Goal: Task Accomplishment & Management: Complete application form

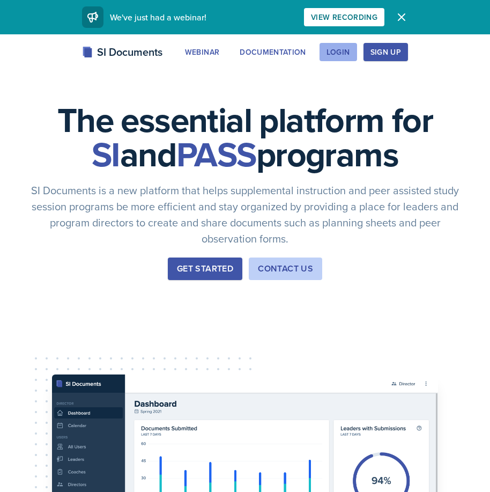
click at [340, 48] on div "Login" at bounding box center [339, 52] width 24 height 9
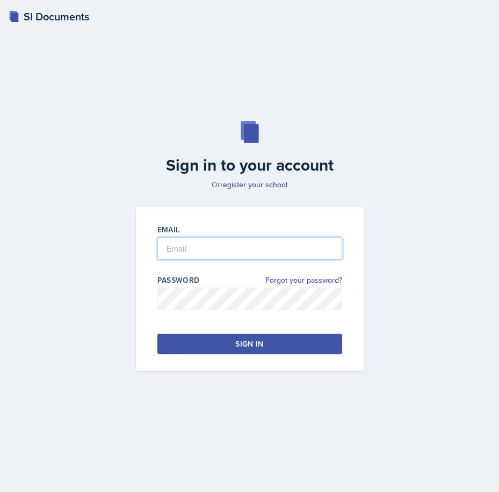
click at [234, 255] on input "email" at bounding box center [249, 248] width 185 height 23
type input "arogunjod1@gator.uhd.edu"
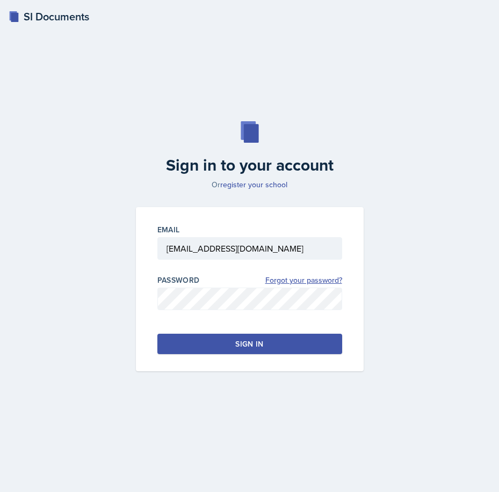
click link "Forgot your password?" at bounding box center [303, 280] width 77 height 11
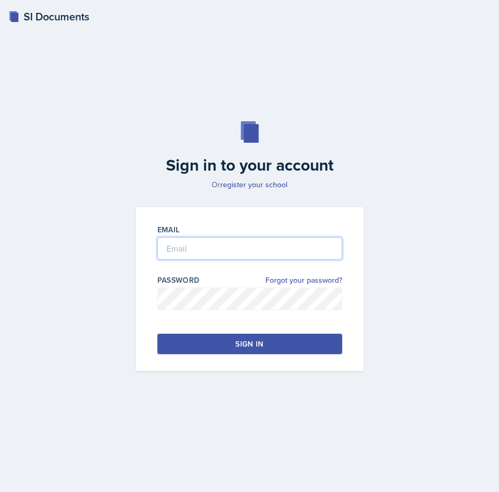
click at [218, 250] on input "email" at bounding box center [249, 248] width 185 height 23
type input "arogunjod1@gator.uhd.edu"
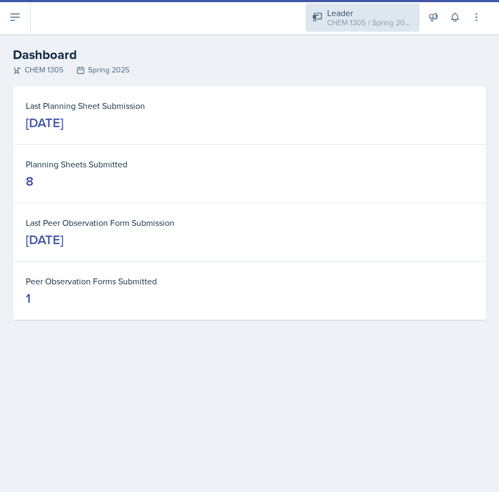
click at [373, 25] on div "CHEM 1305 / Spring 2025" at bounding box center [370, 22] width 86 height 11
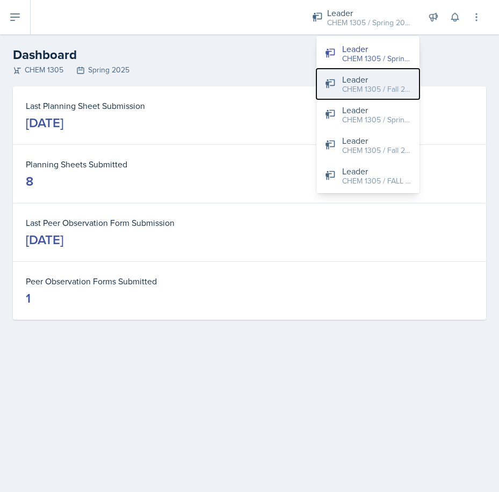
click at [373, 84] on div "CHEM 1305 / Fall 2023" at bounding box center [376, 89] width 69 height 11
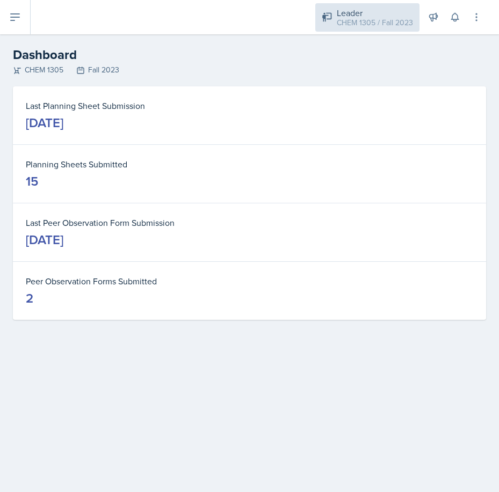
click at [373, 30] on div "Leader CHEM 1305 / Fall 2023" at bounding box center [367, 17] width 104 height 28
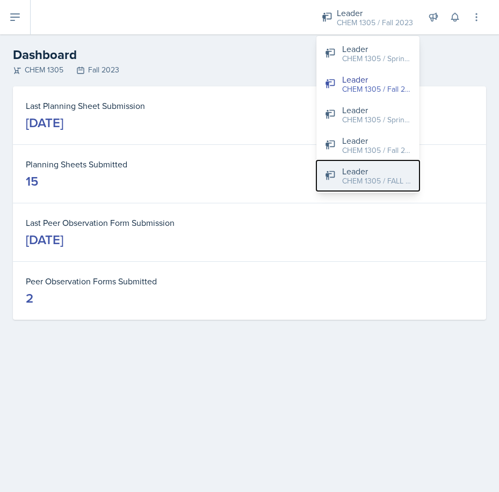
click at [383, 172] on div "Leader" at bounding box center [376, 171] width 69 height 13
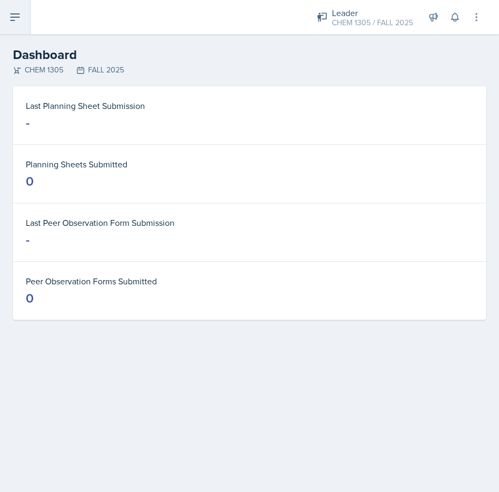
drag, startPoint x: 22, startPoint y: 24, endPoint x: 23, endPoint y: 47, distance: 23.1
click at [22, 24] on button at bounding box center [15, 17] width 31 height 34
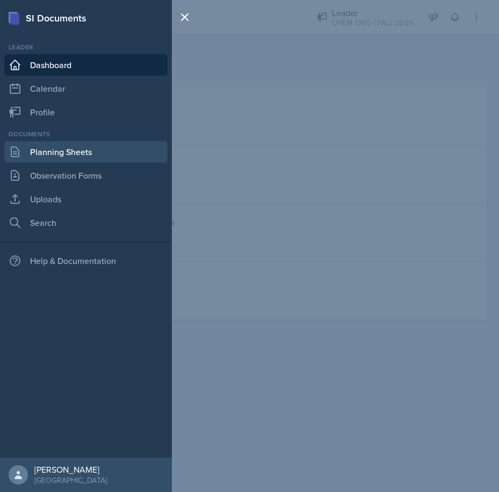
click at [72, 153] on link "Planning Sheets" at bounding box center [85, 151] width 163 height 21
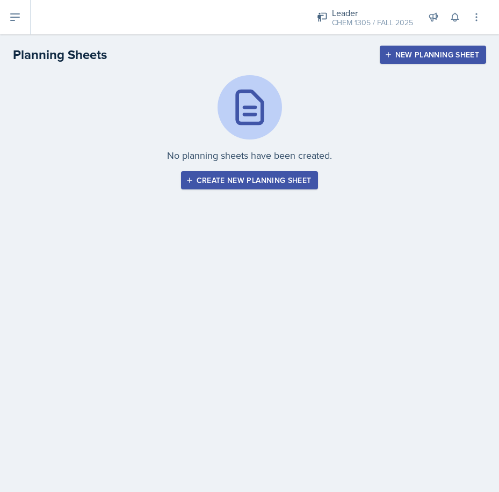
drag, startPoint x: 433, startPoint y: 52, endPoint x: 433, endPoint y: 58, distance: 7.0
click at [433, 52] on div "New Planning Sheet" at bounding box center [432, 54] width 92 height 9
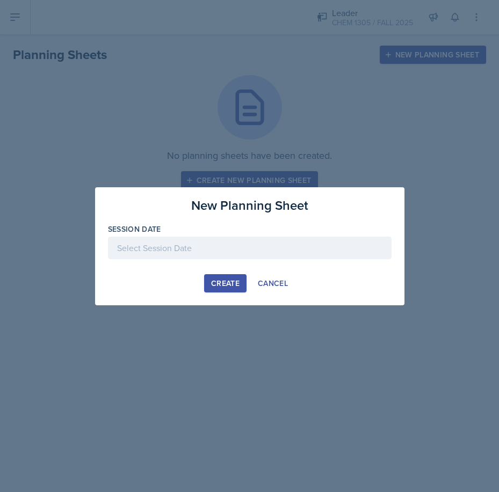
click at [223, 239] on div at bounding box center [249, 248] width 283 height 23
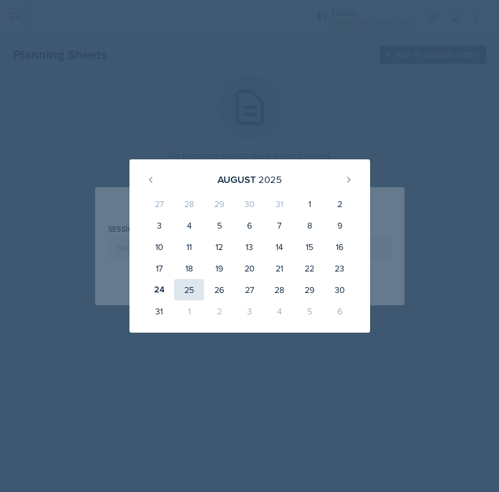
click at [188, 291] on div "25" at bounding box center [189, 289] width 30 height 21
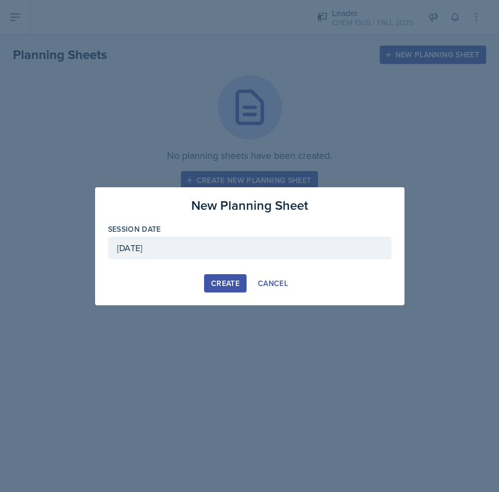
click at [217, 247] on div "August 25th, 2025" at bounding box center [249, 248] width 283 height 23
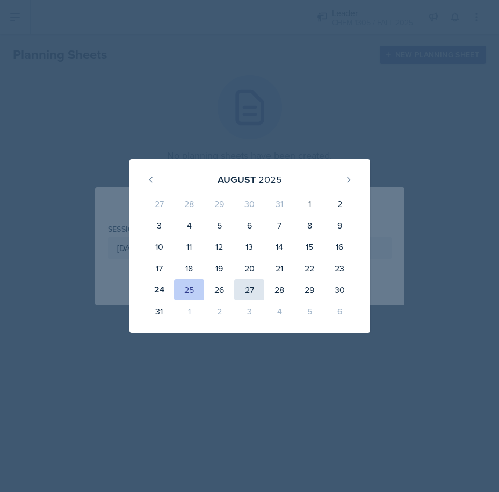
click at [252, 290] on div "27" at bounding box center [249, 289] width 30 height 21
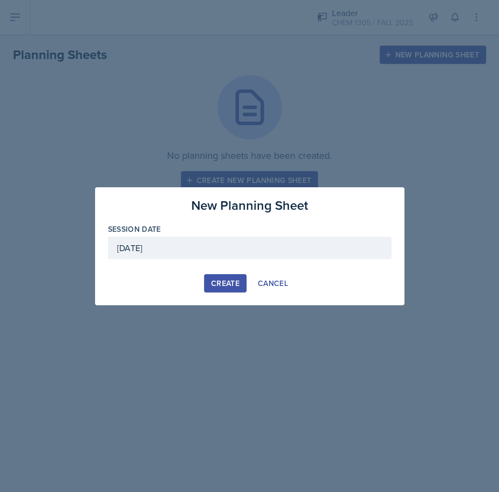
click at [177, 248] on div "August 27th, 2025" at bounding box center [249, 248] width 283 height 23
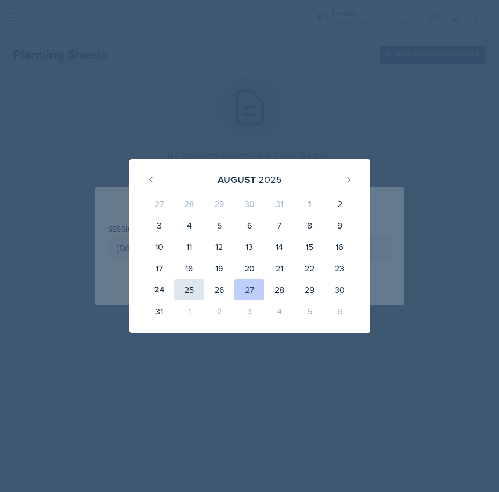
click at [194, 295] on div "25" at bounding box center [189, 289] width 30 height 21
type input "August 25th, 2025"
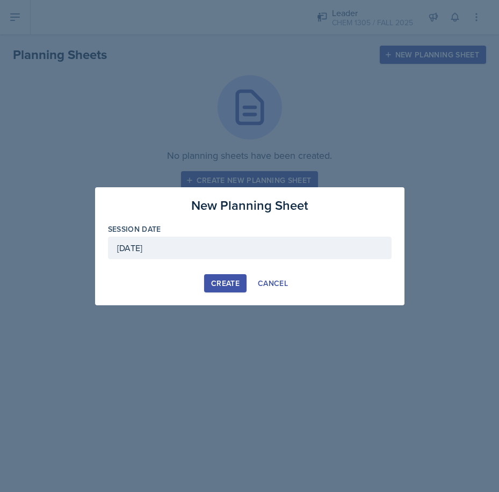
click at [226, 283] on div "Create" at bounding box center [225, 283] width 28 height 9
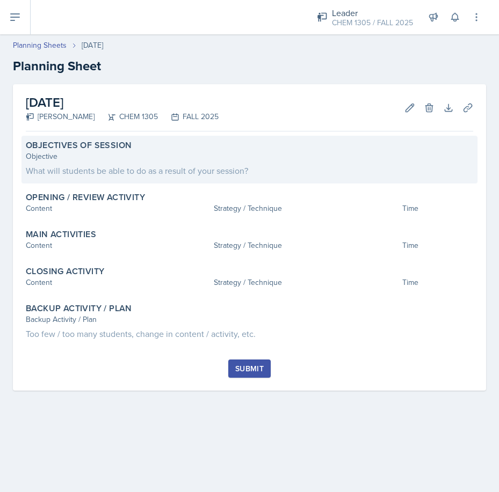
click at [138, 167] on div "What will students be able to do as a result of your session?" at bounding box center [249, 170] width 447 height 13
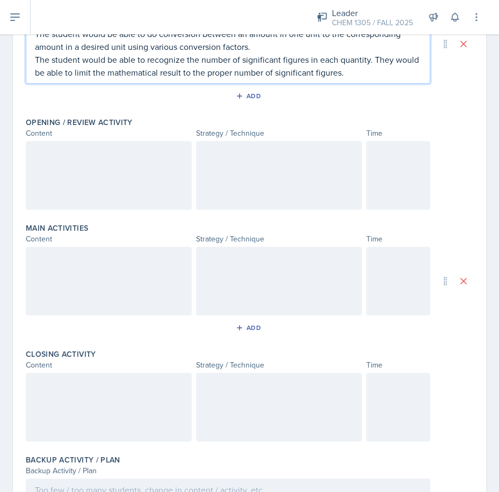
scroll to position [157, 0]
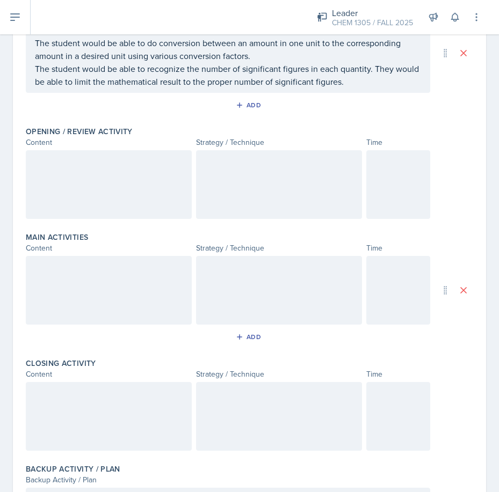
click at [92, 173] on div at bounding box center [109, 184] width 166 height 69
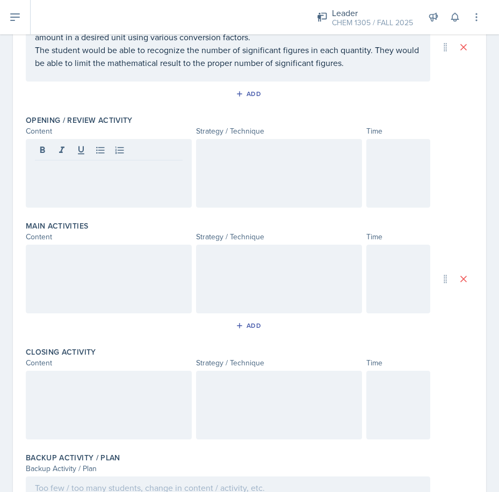
click at [118, 180] on div at bounding box center [109, 173] width 166 height 69
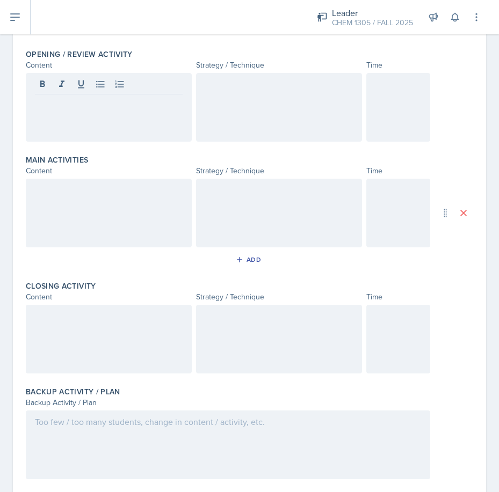
scroll to position [200, 0]
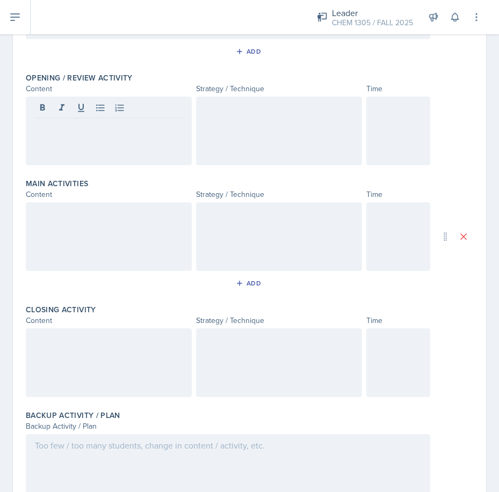
click at [101, 143] on div at bounding box center [109, 131] width 166 height 69
click at [230, 129] on div at bounding box center [279, 131] width 166 height 69
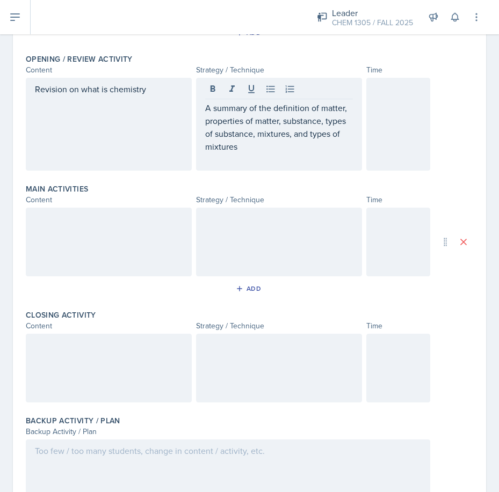
click at [381, 120] on div at bounding box center [398, 124] width 64 height 93
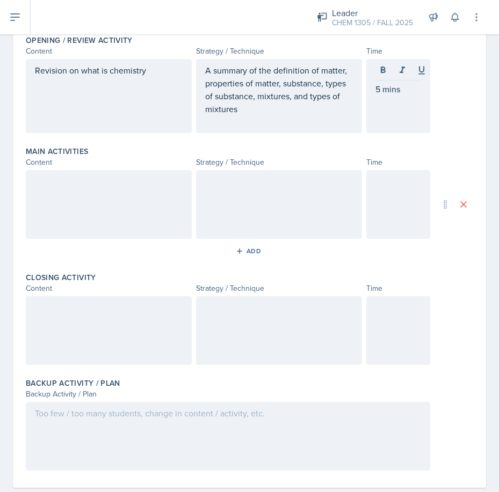
click at [77, 211] on div at bounding box center [109, 204] width 166 height 69
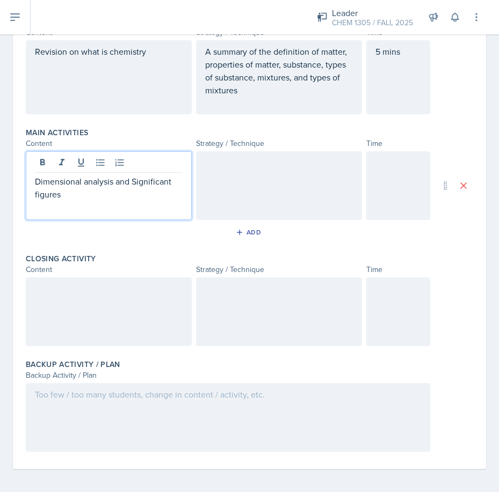
click at [266, 187] on div at bounding box center [279, 185] width 166 height 69
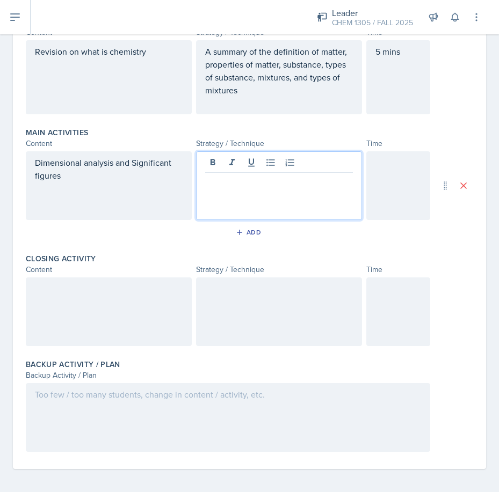
scroll to position [259, 0]
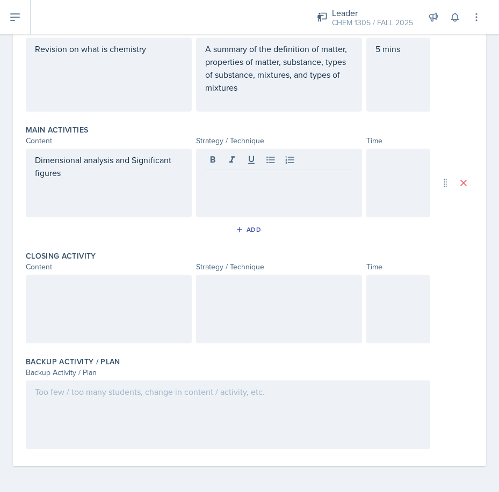
click at [248, 186] on div at bounding box center [279, 183] width 166 height 69
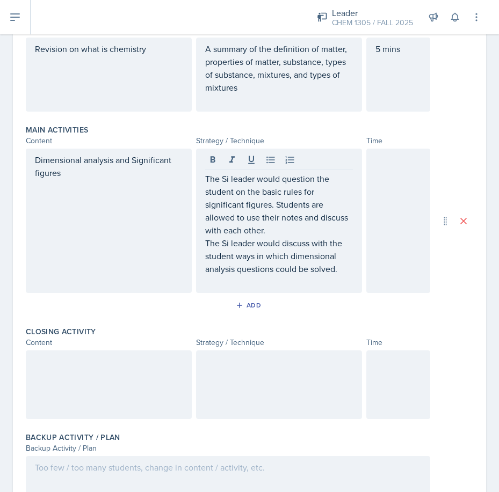
drag, startPoint x: 393, startPoint y: 186, endPoint x: 492, endPoint y: 182, distance: 98.8
click at [394, 186] on div at bounding box center [398, 221] width 64 height 144
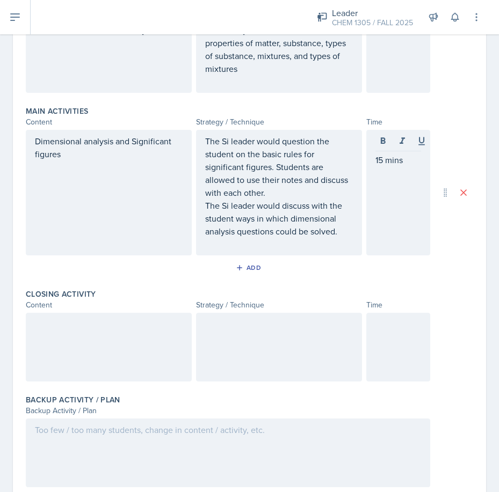
click at [64, 344] on div at bounding box center [109, 347] width 166 height 69
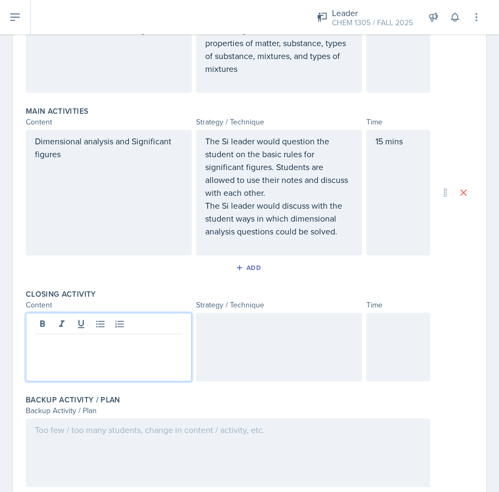
scroll to position [296, 0]
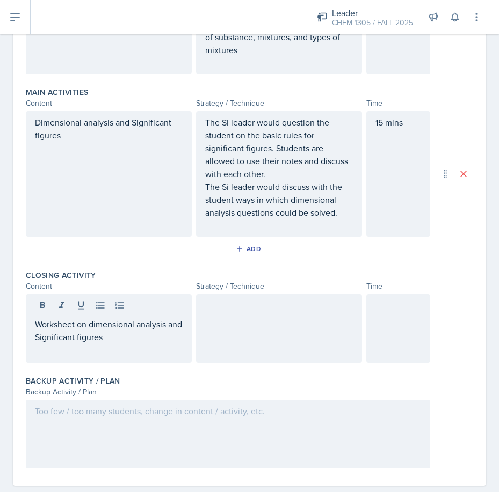
click at [237, 333] on div at bounding box center [279, 328] width 166 height 69
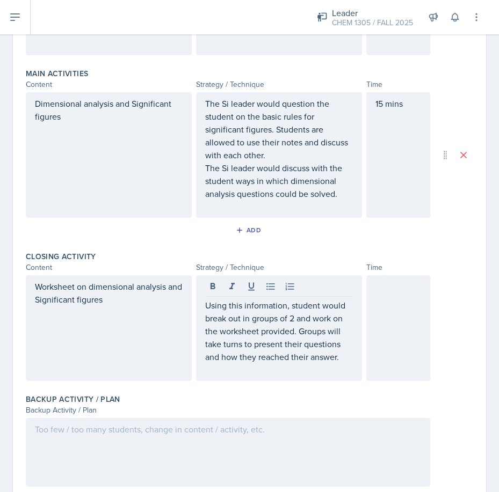
click at [400, 317] on div at bounding box center [398, 328] width 64 height 106
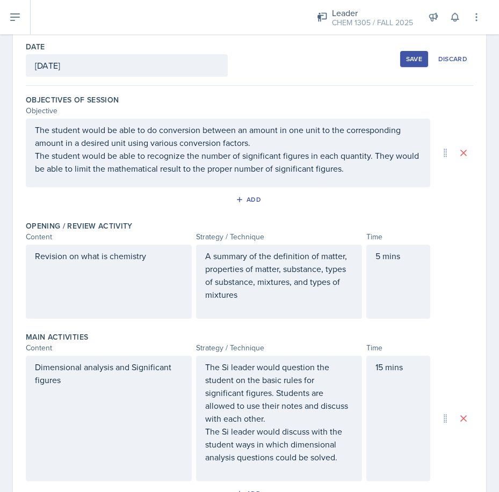
scroll to position [12, 0]
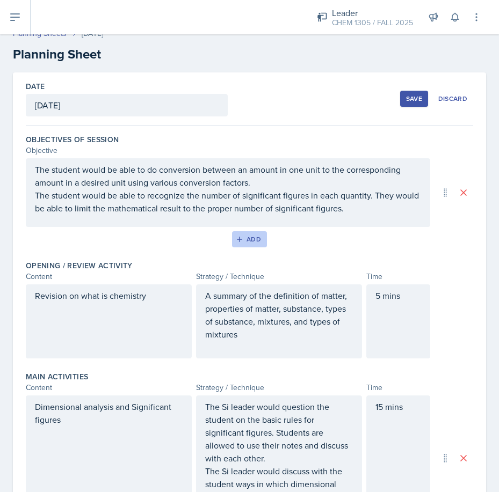
click at [243, 237] on div "Add" at bounding box center [249, 239] width 23 height 9
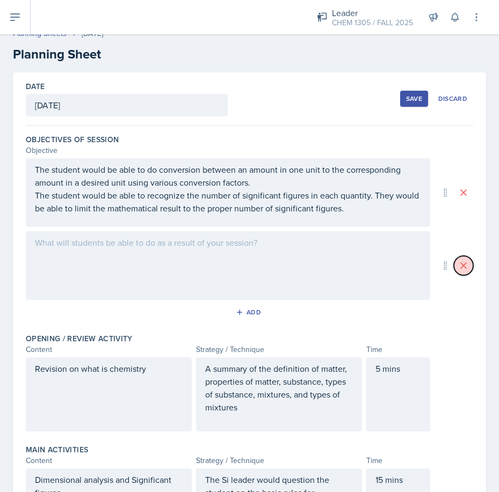
click at [458, 268] on icon at bounding box center [463, 265] width 11 height 11
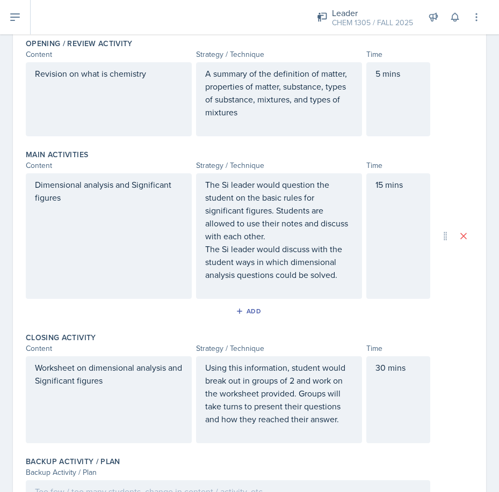
scroll to position [334, 0]
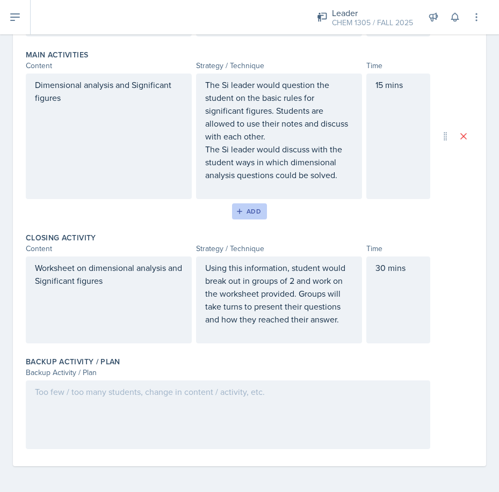
click at [245, 209] on div "Add" at bounding box center [249, 211] width 23 height 9
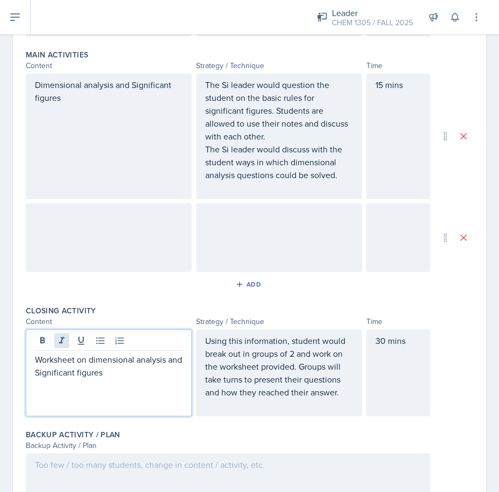
drag, startPoint x: 126, startPoint y: 362, endPoint x: 61, endPoint y: 347, distance: 66.2
click at [61, 347] on div "Worksheet on dimensional analysis and Significant figures" at bounding box center [109, 372] width 166 height 87
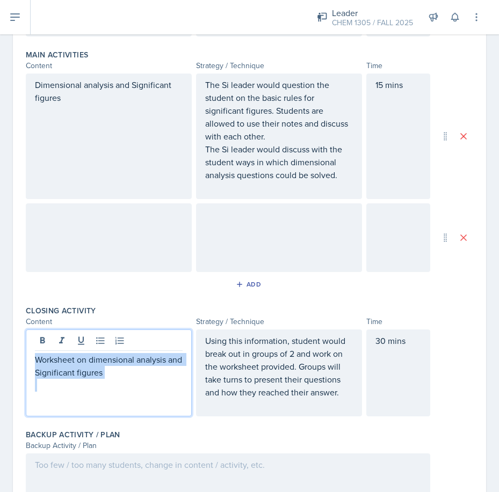
drag, startPoint x: 122, startPoint y: 380, endPoint x: 18, endPoint y: 363, distance: 105.6
click at [18, 363] on div "Date August 25th, 2025 August 2025 27 28 29 30 31 1 2 3 4 5 6 7 8 9 10 11 12 13…" at bounding box center [249, 144] width 473 height 789
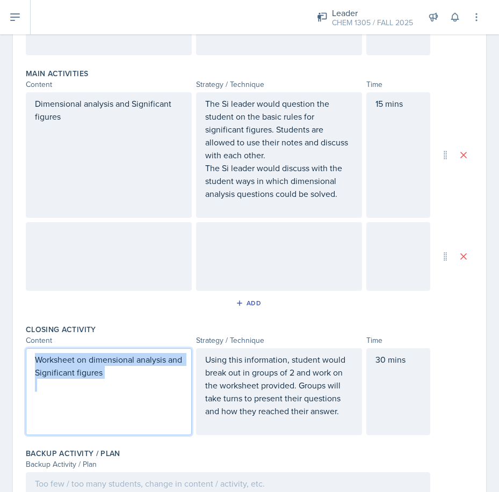
copy p "Worksheet on dimensional analysis and Significant figures"
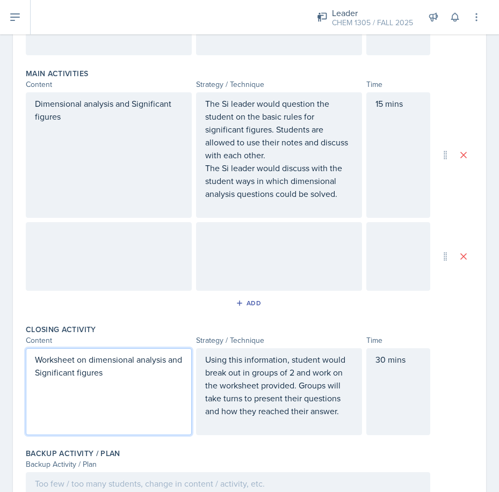
click at [68, 245] on div at bounding box center [109, 256] width 166 height 69
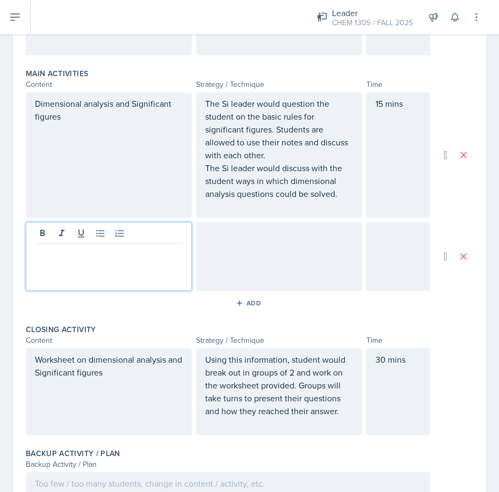
scroll to position [334, 0]
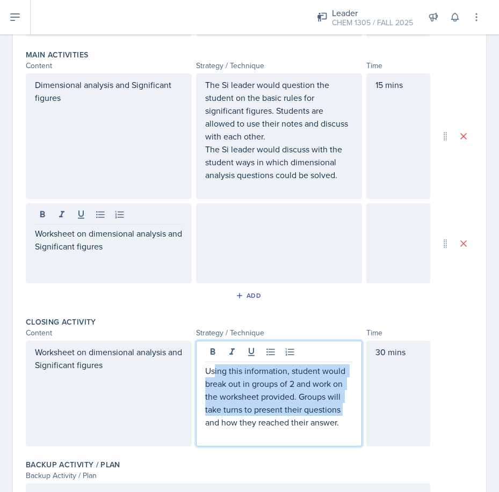
drag, startPoint x: 341, startPoint y: 403, endPoint x: 210, endPoint y: 366, distance: 136.6
click at [210, 366] on p "Using this information, student would break out in groups of 2 and work on the …" at bounding box center [279, 396] width 148 height 64
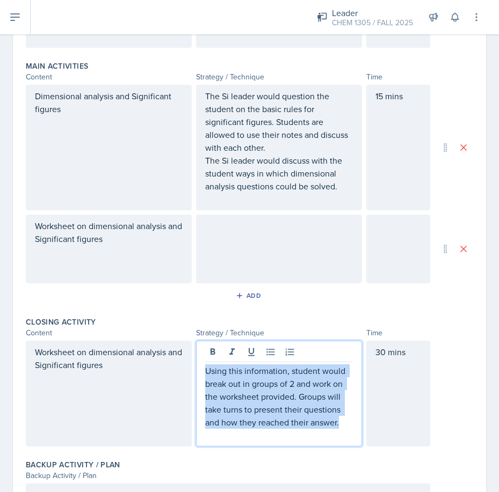
drag, startPoint x: 341, startPoint y: 424, endPoint x: 181, endPoint y: 371, distance: 168.3
click at [181, 371] on div "Worksheet on dimensional analysis and Significant figures Using this informatio…" at bounding box center [228, 394] width 404 height 106
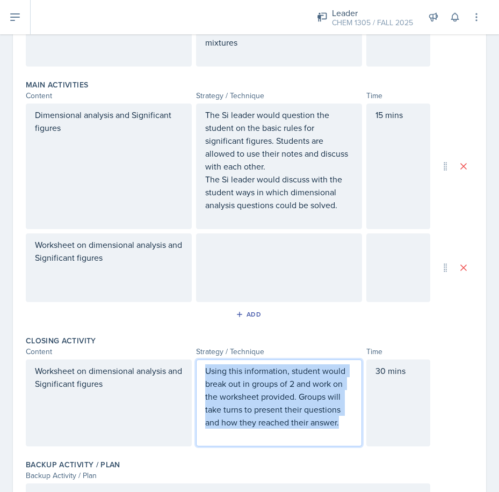
copy p "Using this information, student would break out in groups of 2 and work on the …"
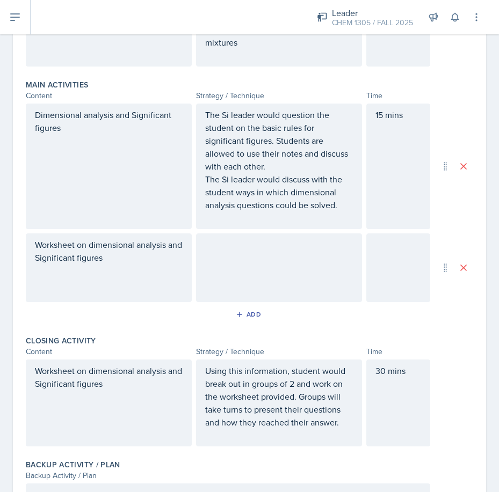
click at [236, 252] on div at bounding box center [279, 267] width 166 height 69
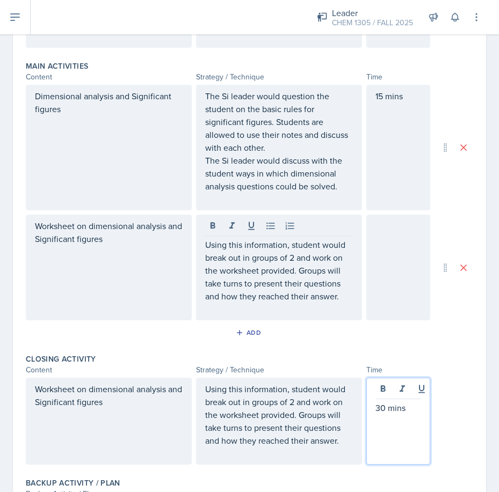
drag, startPoint x: 402, startPoint y: 389, endPoint x: 347, endPoint y: 395, distance: 55.6
click at [347, 395] on div "Worksheet on dimensional analysis and Significant figures Using this informatio…" at bounding box center [228, 421] width 404 height 87
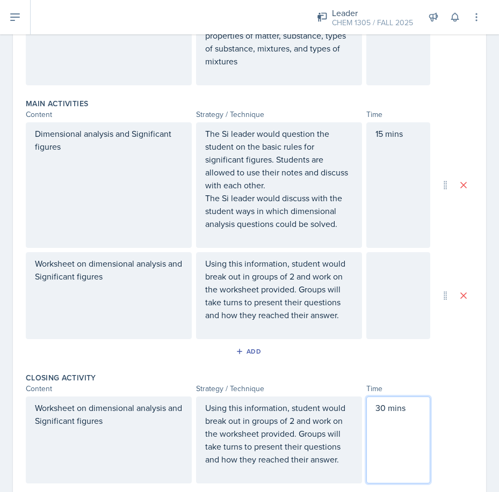
copy p "30 mins"
click at [389, 282] on div at bounding box center [398, 295] width 64 height 87
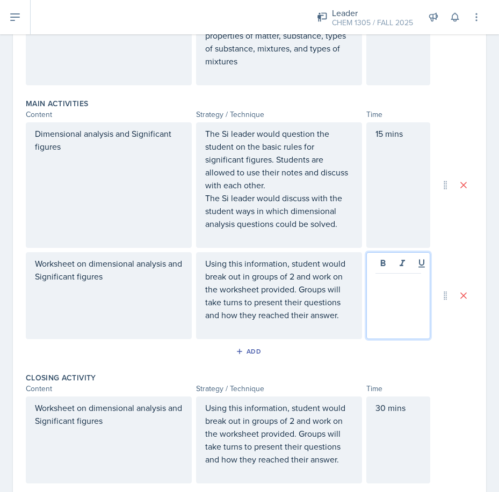
scroll to position [304, 0]
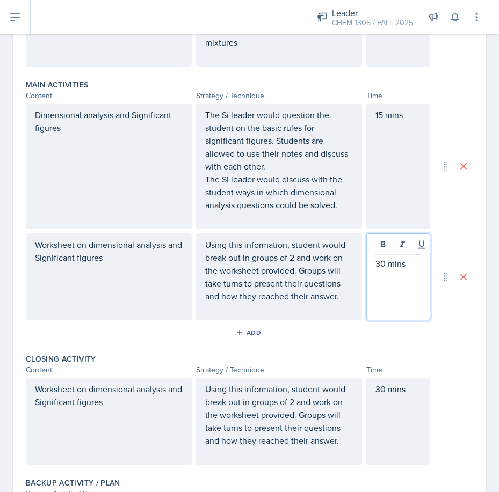
click at [399, 403] on div "30 mins" at bounding box center [398, 421] width 64 height 87
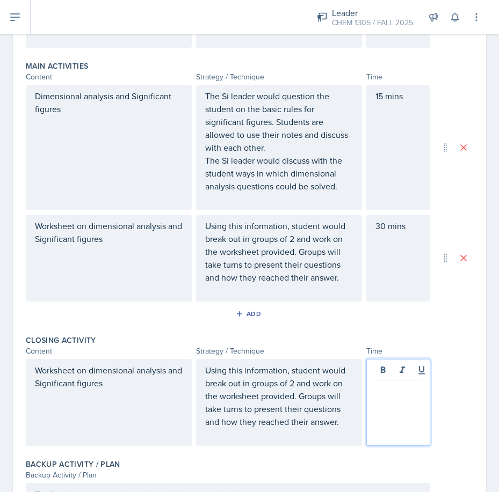
click at [329, 436] on div "Using this information, student would break out in groups of 2 and work on the …" at bounding box center [279, 402] width 148 height 77
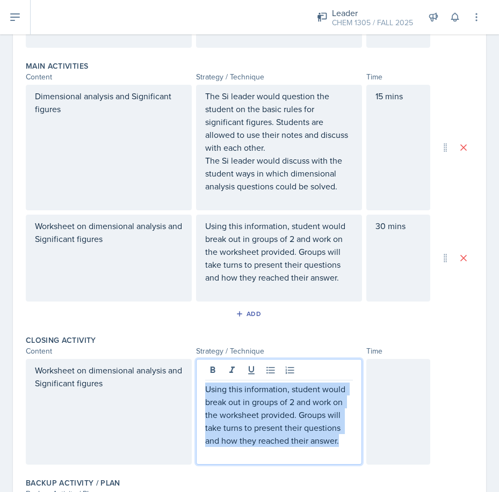
drag, startPoint x: 336, startPoint y: 439, endPoint x: 93, endPoint y: 364, distance: 254.4
click at [99, 364] on div "Worksheet on dimensional analysis and Significant figures Using this informatio…" at bounding box center [228, 412] width 404 height 106
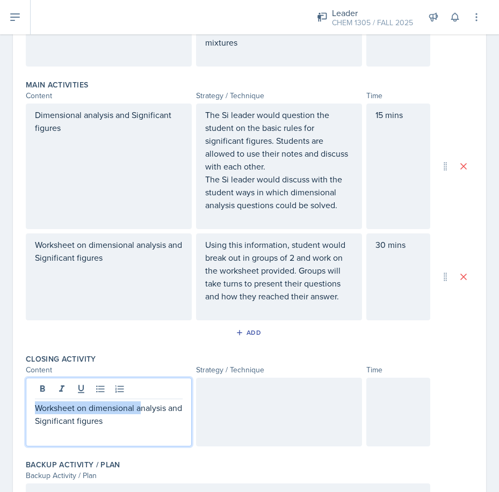
drag, startPoint x: 142, startPoint y: 408, endPoint x: -10, endPoint y: 396, distance: 151.8
click at [0, 396] on html "SI Documents Leader Dashboard Calendar Profile Documents Planning Sheets Observ…" at bounding box center [249, 246] width 499 height 492
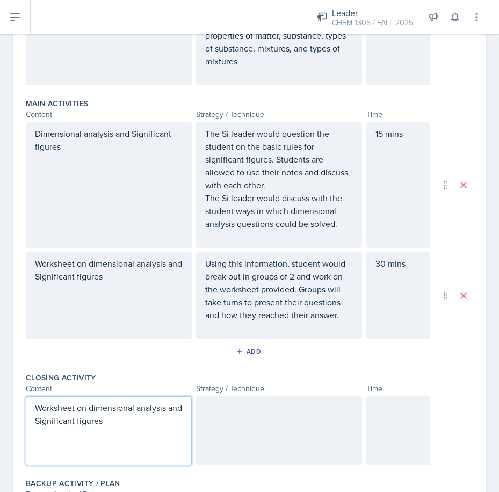
click at [138, 437] on p at bounding box center [109, 433] width 148 height 13
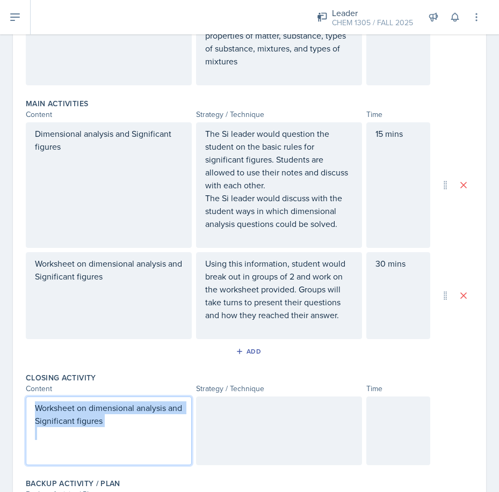
drag, startPoint x: 138, startPoint y: 435, endPoint x: -10, endPoint y: 393, distance: 153.9
click at [0, 393] on html "SI Documents Leader Dashboard Calendar Profile Documents Planning Sheets Observ…" at bounding box center [249, 246] width 499 height 492
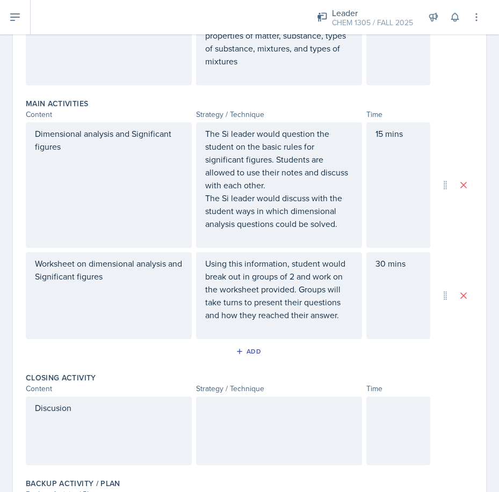
drag, startPoint x: 53, startPoint y: 415, endPoint x: 40, endPoint y: 404, distance: 17.1
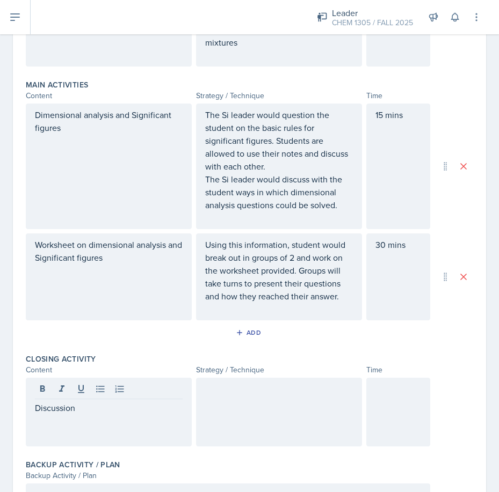
drag, startPoint x: 225, startPoint y: 422, endPoint x: 270, endPoint y: 416, distance: 45.9
click at [226, 421] on div at bounding box center [279, 412] width 166 height 69
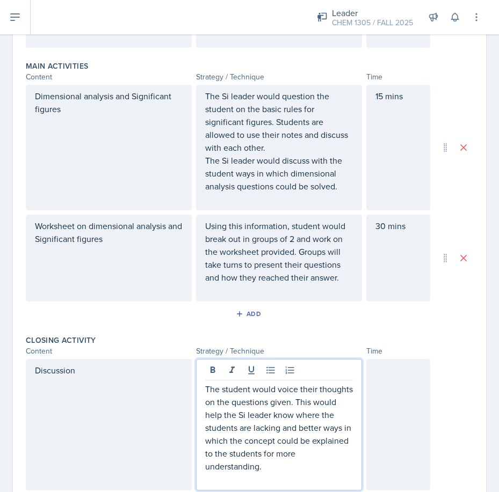
click at [383, 368] on div at bounding box center [398, 424] width 64 height 131
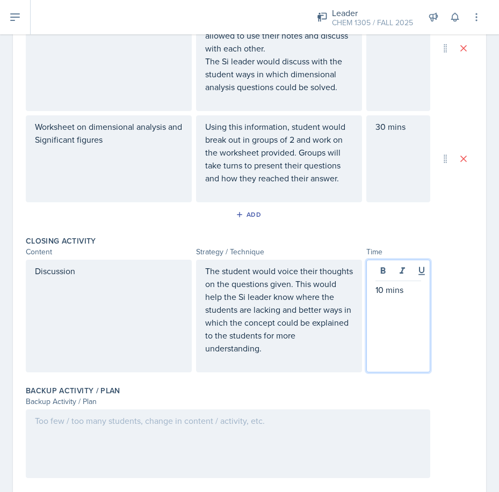
scroll to position [451, 0]
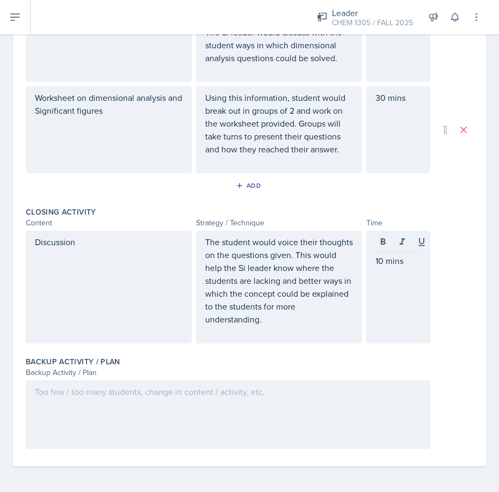
click at [318, 408] on div at bounding box center [228, 414] width 404 height 69
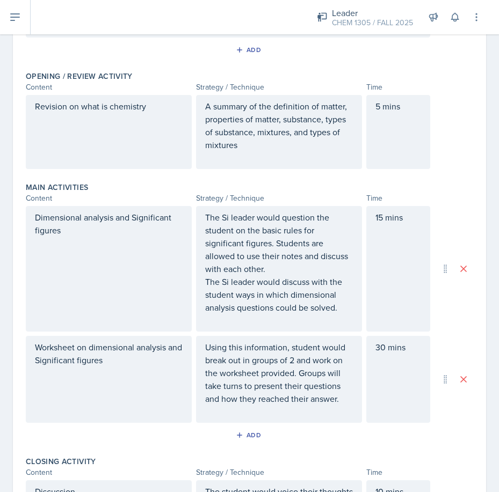
scroll to position [0, 0]
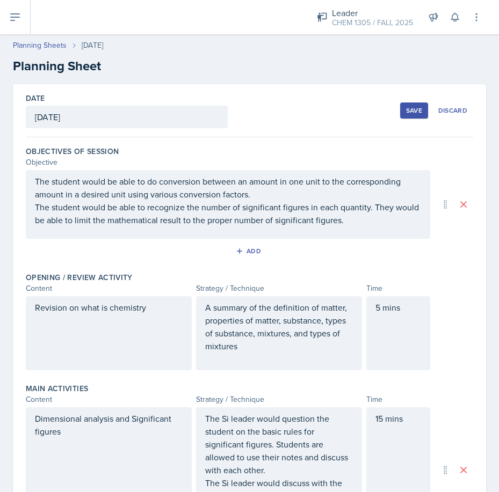
click at [400, 109] on button "Save" at bounding box center [414, 110] width 28 height 16
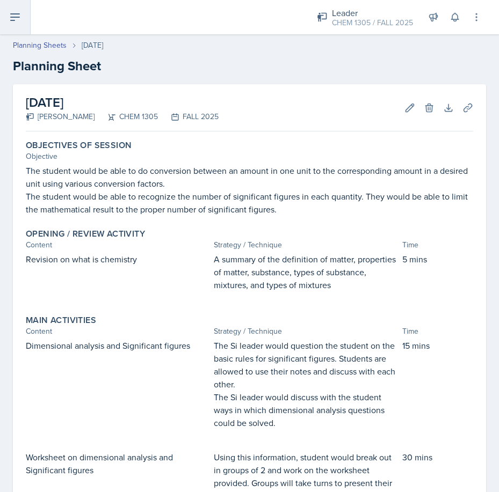
drag, startPoint x: 4, startPoint y: 19, endPoint x: 19, endPoint y: 37, distance: 24.0
click at [5, 19] on button at bounding box center [15, 17] width 31 height 34
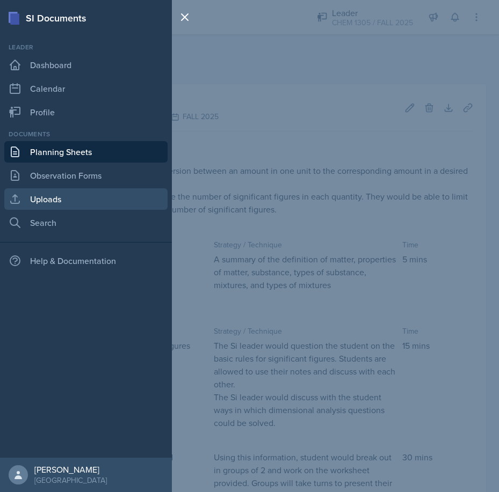
click at [56, 195] on link "Uploads" at bounding box center [85, 198] width 163 height 21
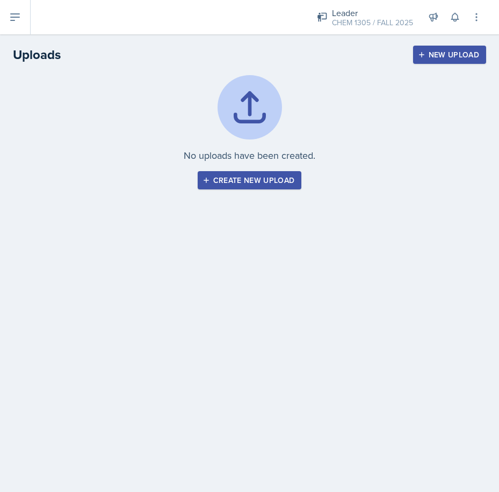
click at [445, 54] on div "New Upload" at bounding box center [450, 54] width 60 height 9
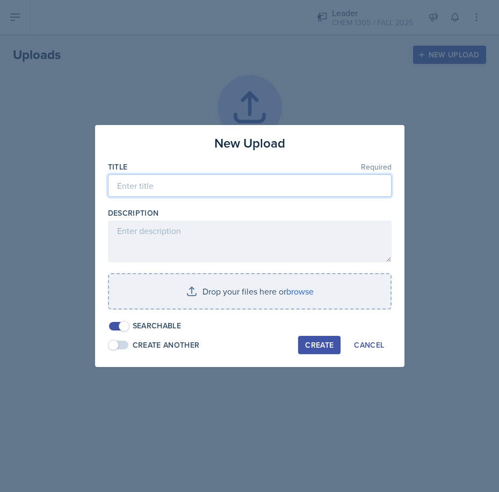
click at [179, 189] on input at bounding box center [249, 185] width 283 height 23
type input "D"
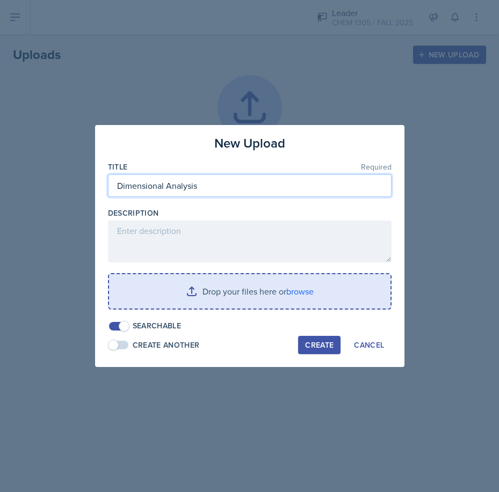
type input "Dimensional Analysis"
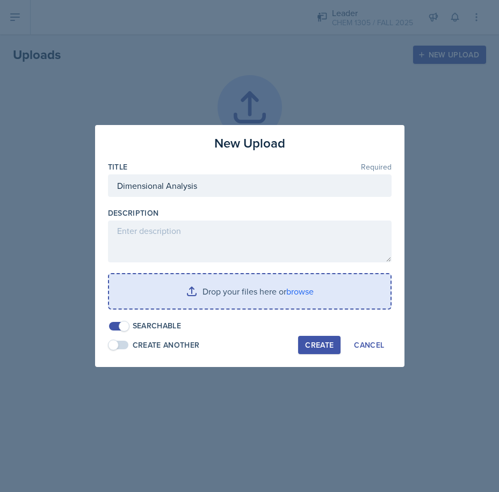
click at [263, 288] on input "file" at bounding box center [249, 291] width 281 height 34
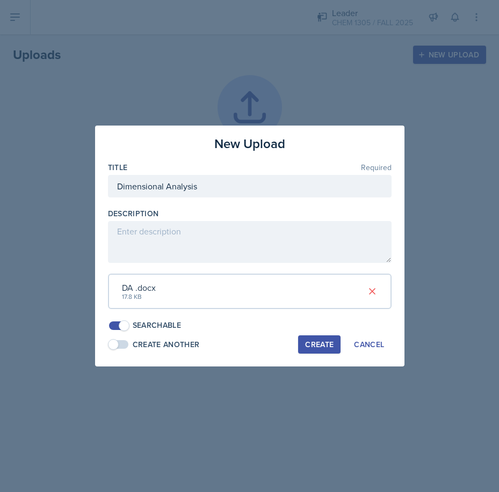
click at [320, 346] on div "Create" at bounding box center [319, 344] width 28 height 9
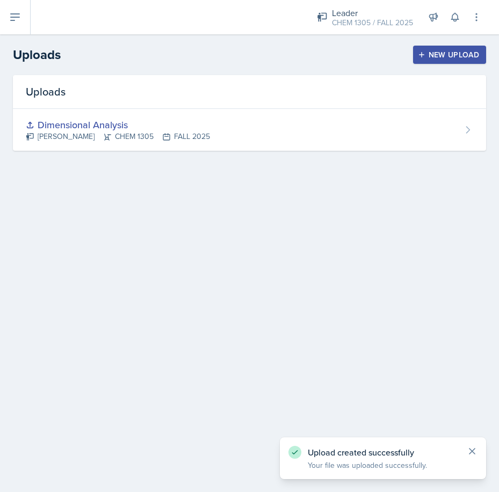
click at [472, 453] on icon at bounding box center [471, 451] width 11 height 11
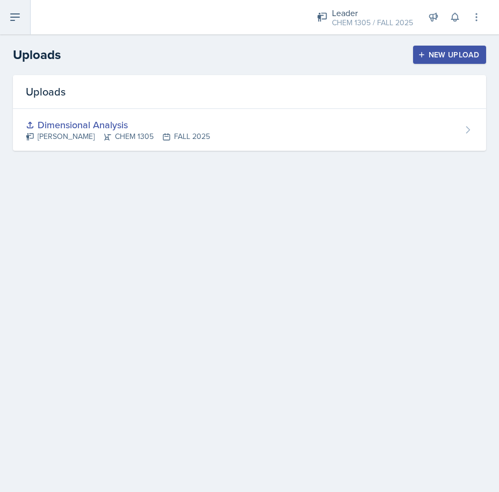
click at [16, 25] on button at bounding box center [15, 17] width 31 height 34
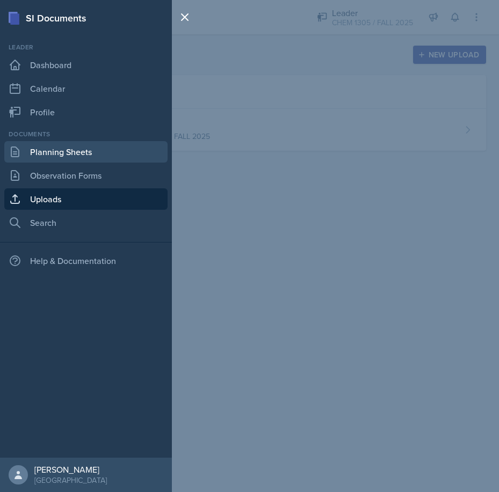
click at [58, 153] on link "Planning Sheets" at bounding box center [85, 151] width 163 height 21
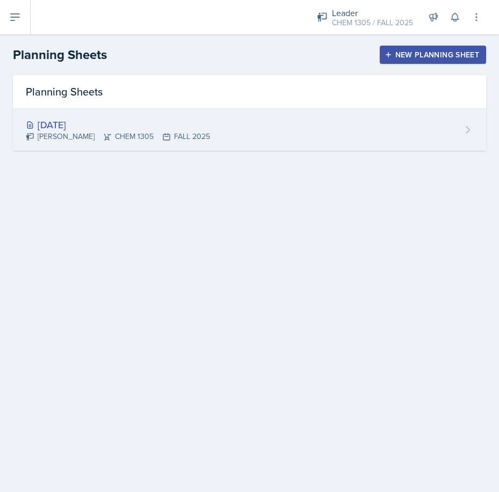
click at [57, 128] on div "Aug 25th, 2025" at bounding box center [118, 125] width 184 height 14
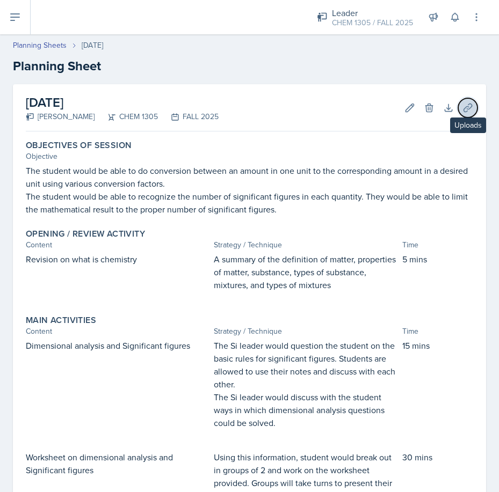
click at [462, 107] on icon at bounding box center [467, 107] width 11 height 11
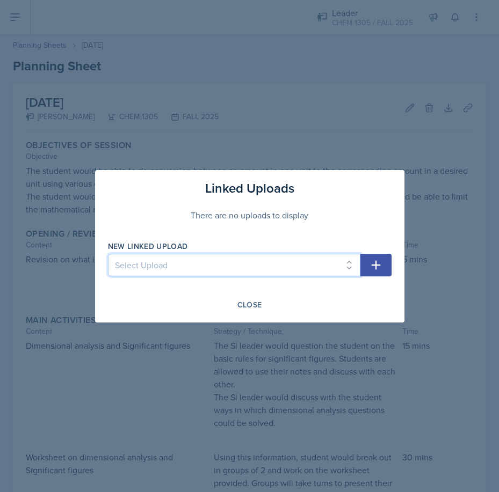
drag, startPoint x: 185, startPoint y: 267, endPoint x: 177, endPoint y: 276, distance: 11.8
click at [185, 267] on select "Select Upload Dimensional Analysis" at bounding box center [234, 265] width 252 height 23
select select "14111a0c-237e-41b5-9510-ceefbd8abd59"
click at [108, 254] on select "Select Upload Dimensional Analysis" at bounding box center [234, 265] width 252 height 23
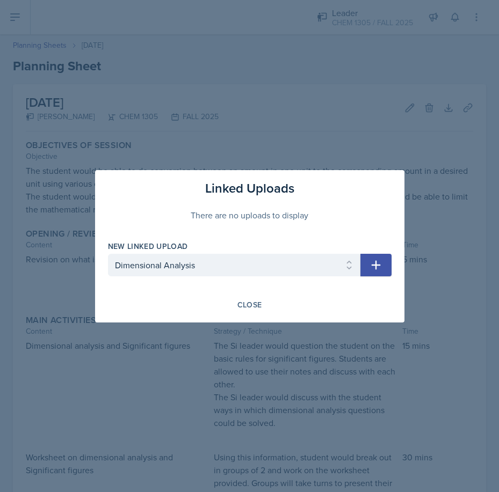
click at [369, 262] on icon "button" at bounding box center [375, 265] width 13 height 13
select select
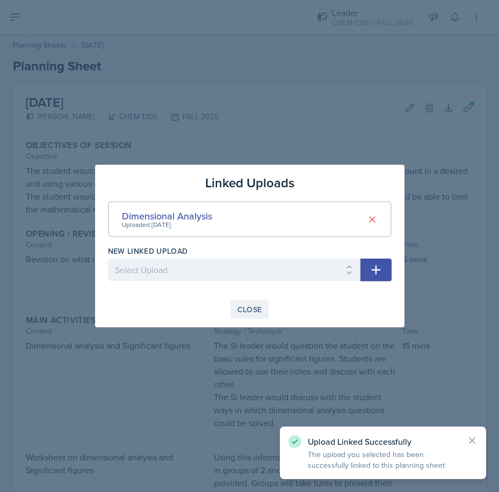
click at [241, 310] on div "Close" at bounding box center [249, 309] width 25 height 9
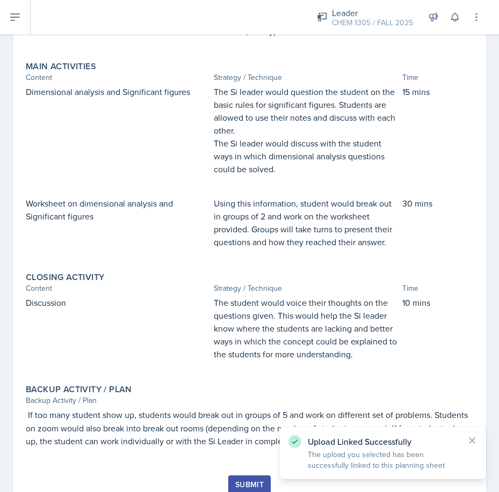
scroll to position [294, 0]
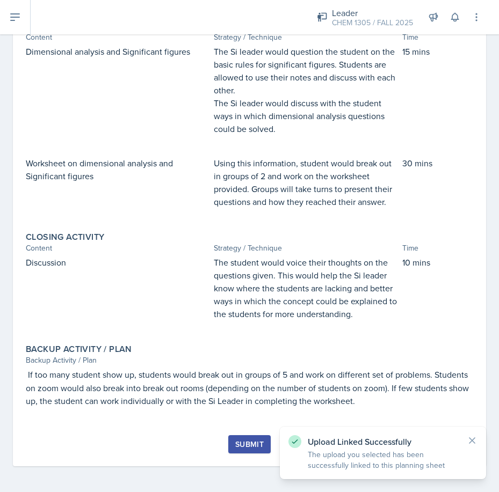
click at [237, 445] on div "Submit" at bounding box center [249, 444] width 28 height 9
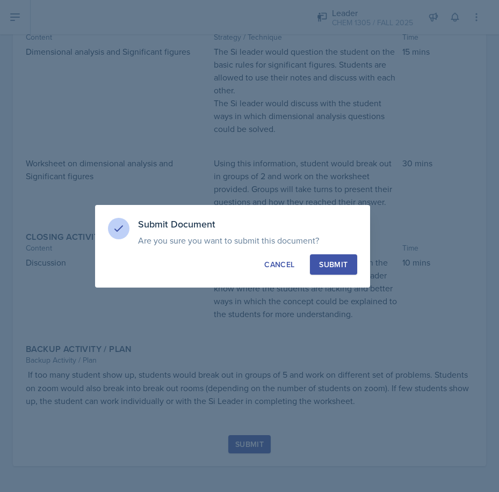
click at [334, 268] on div "Submit" at bounding box center [333, 264] width 28 height 11
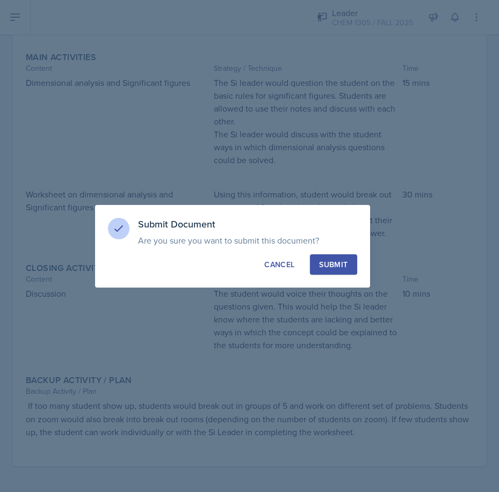
scroll to position [263, 0]
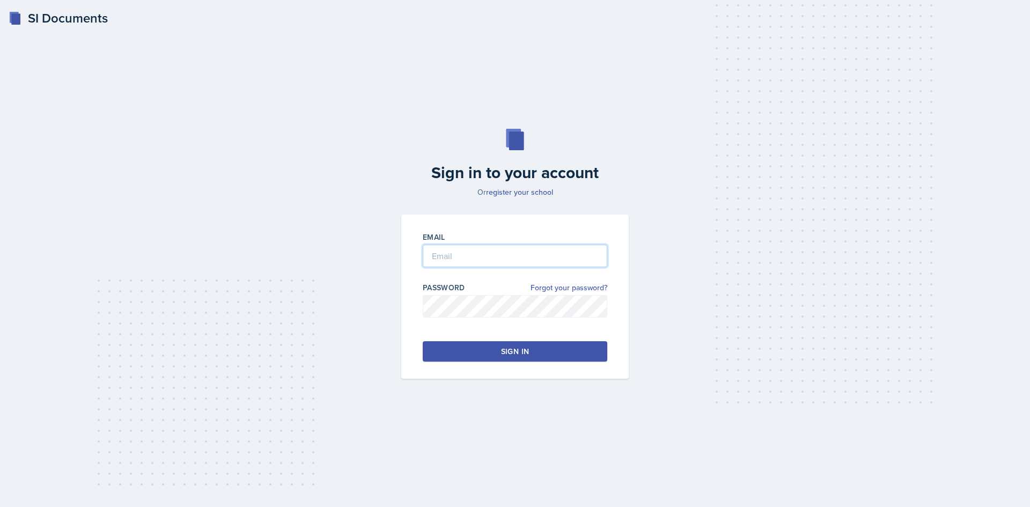
click at [477, 255] on input "email" at bounding box center [515, 256] width 185 height 23
type input "[EMAIL_ADDRESS][DOMAIN_NAME]"
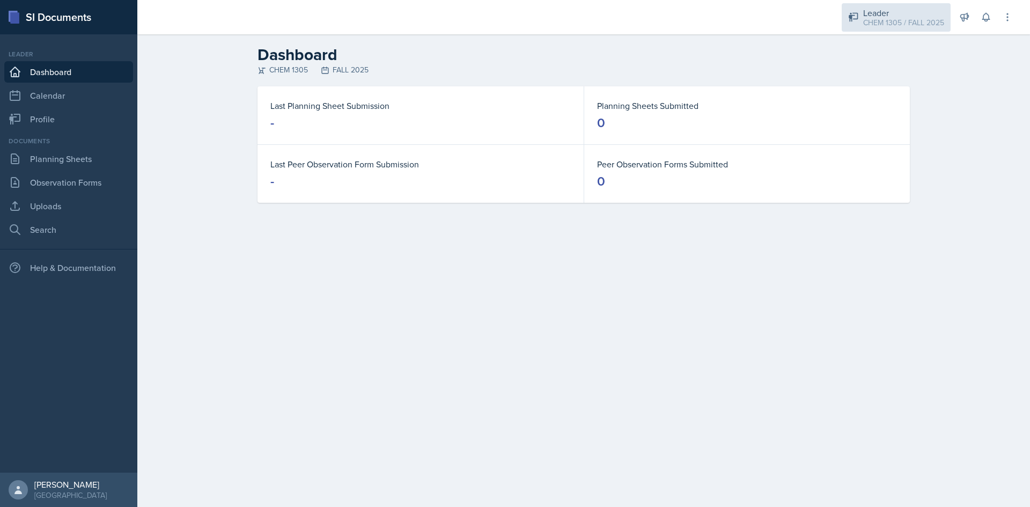
click at [905, 18] on div "CHEM 1305 / FALL 2025" at bounding box center [903, 22] width 81 height 11
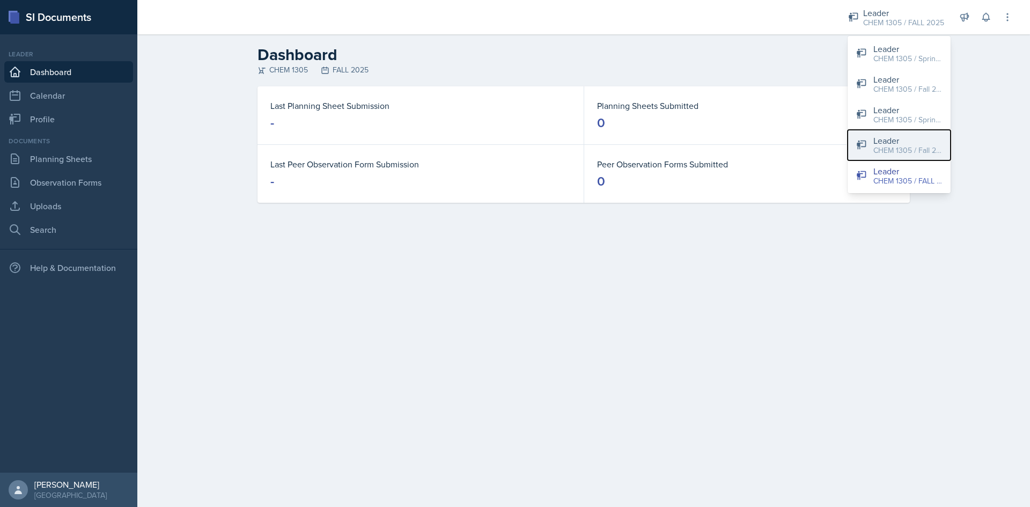
click at [904, 151] on div "CHEM 1305 / Fall 2024" at bounding box center [908, 150] width 69 height 11
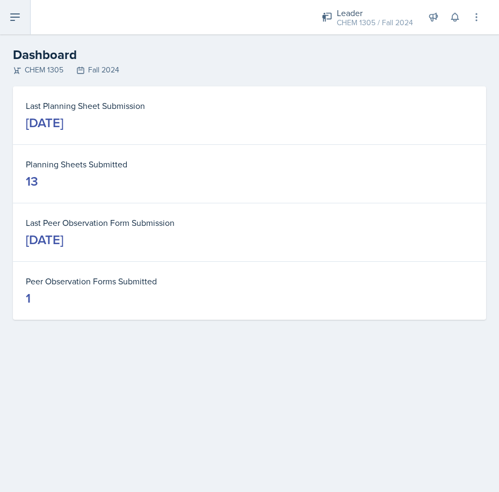
click at [5, 19] on button at bounding box center [15, 17] width 31 height 34
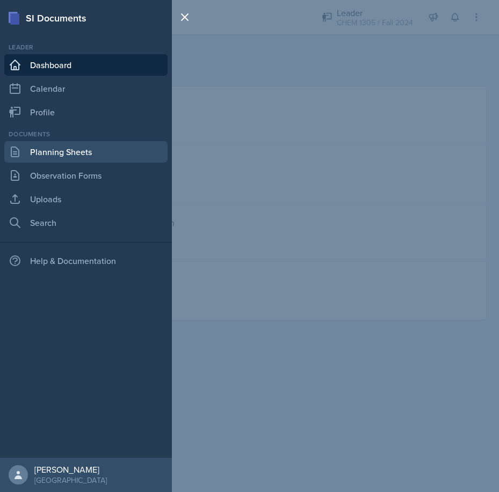
click at [72, 152] on link "Planning Sheets" at bounding box center [85, 151] width 163 height 21
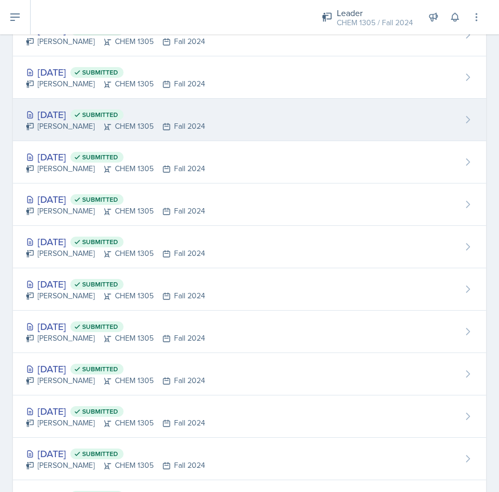
scroll to position [193, 0]
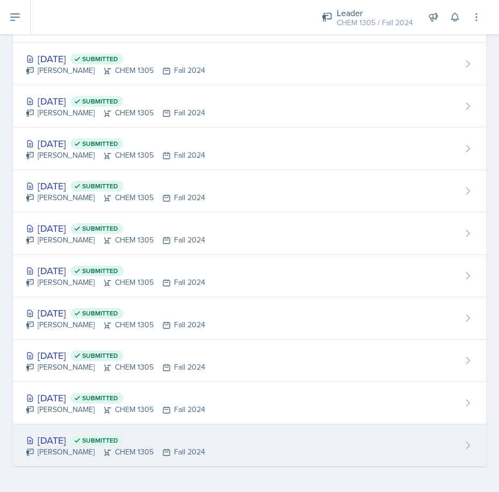
click at [62, 447] on div "Dorothy Arogunjo CHEM 1305 Fall 2024" at bounding box center [115, 451] width 179 height 11
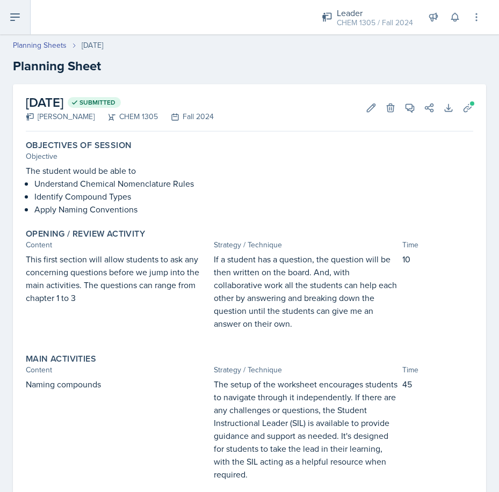
click at [11, 11] on icon at bounding box center [15, 17] width 13 height 13
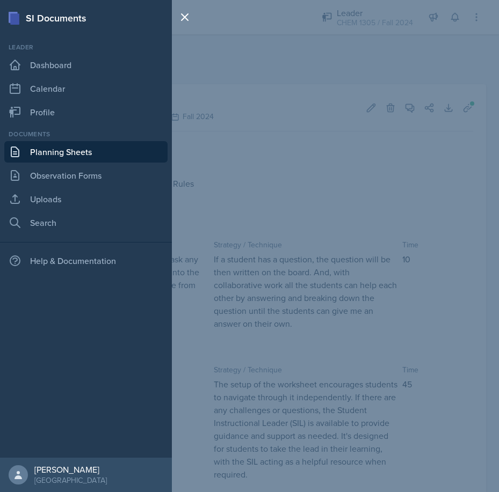
click at [70, 150] on link "Planning Sheets" at bounding box center [85, 151] width 163 height 21
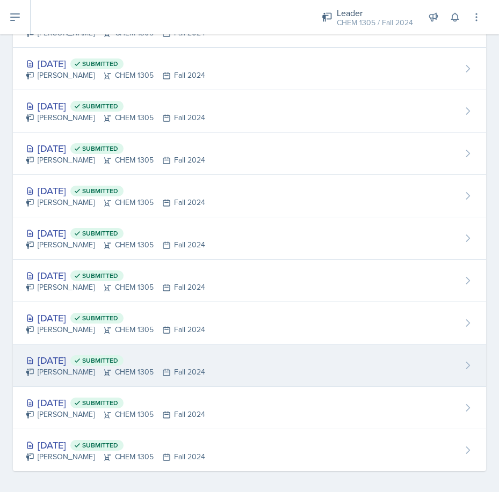
scroll to position [193, 0]
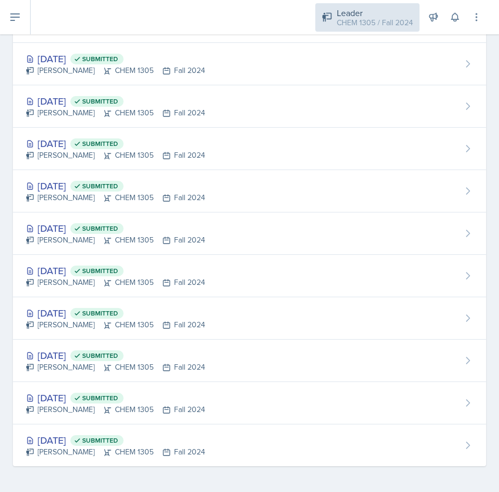
click at [372, 10] on div "Leader" at bounding box center [374, 12] width 76 height 13
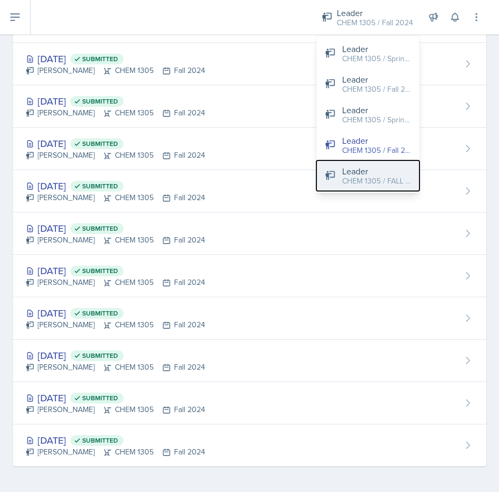
click at [372, 178] on div "CHEM 1305 / FALL 2025" at bounding box center [376, 180] width 69 height 11
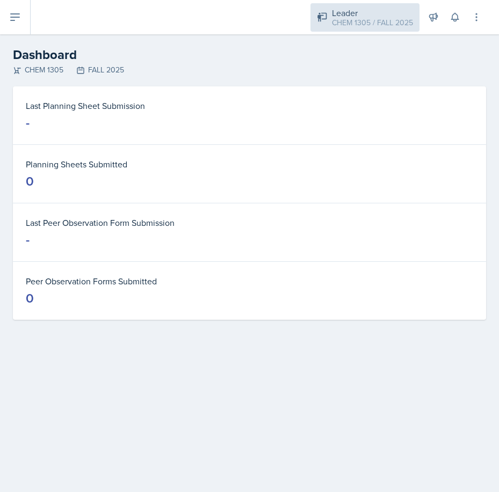
click at [364, 21] on div "CHEM 1305 / FALL 2025" at bounding box center [372, 22] width 81 height 11
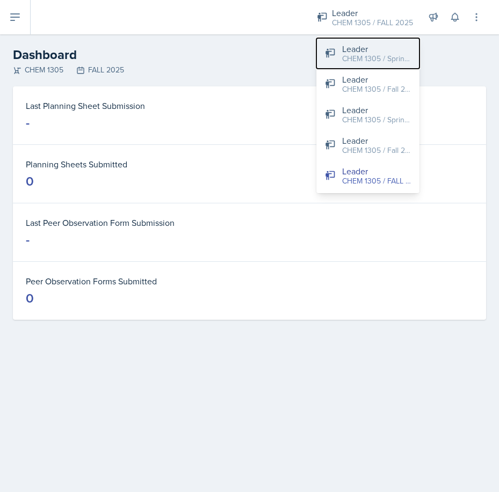
click at [370, 55] on div "CHEM 1305 / Spring 2025" at bounding box center [376, 58] width 69 height 11
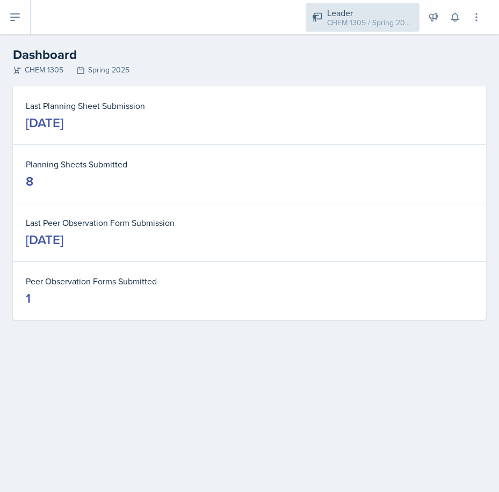
click at [369, 20] on div "CHEM 1305 / Spring 2025" at bounding box center [370, 22] width 86 height 11
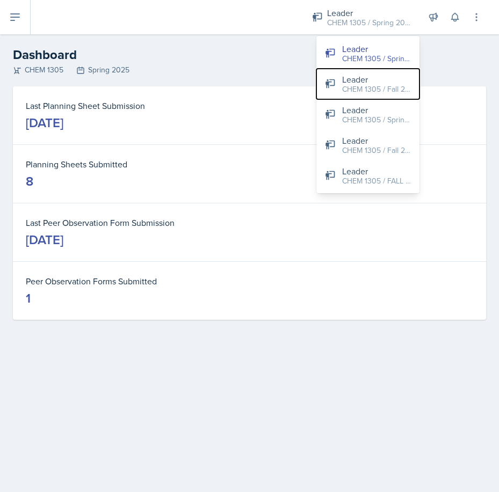
drag, startPoint x: 358, startPoint y: 89, endPoint x: 369, endPoint y: 92, distance: 11.2
click at [362, 87] on div "CHEM 1305 / Fall 2023" at bounding box center [376, 89] width 69 height 11
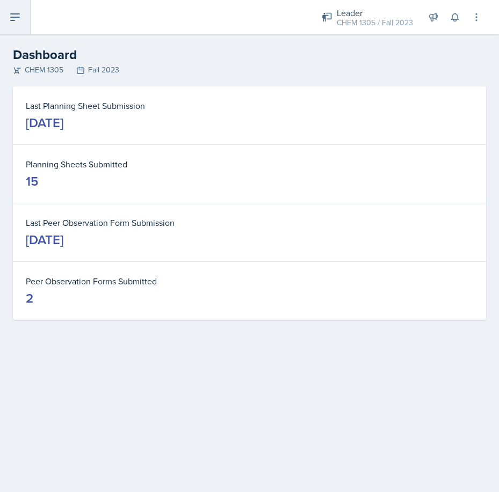
click at [18, 7] on button at bounding box center [15, 17] width 31 height 34
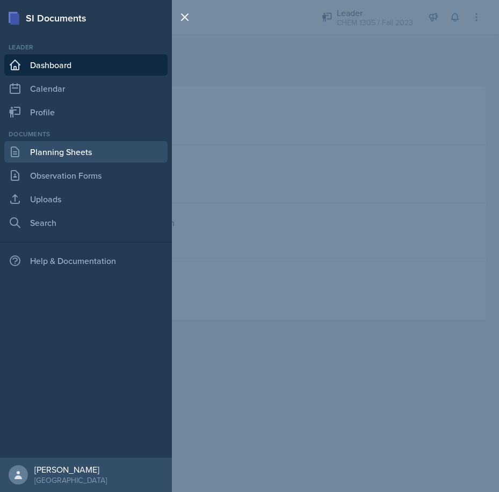
click at [74, 153] on link "Planning Sheets" at bounding box center [85, 151] width 163 height 21
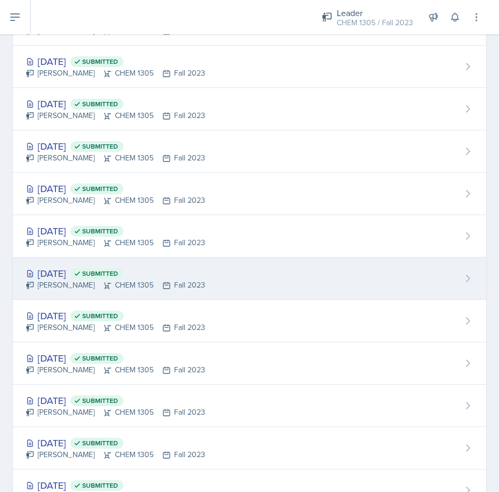
scroll to position [278, 0]
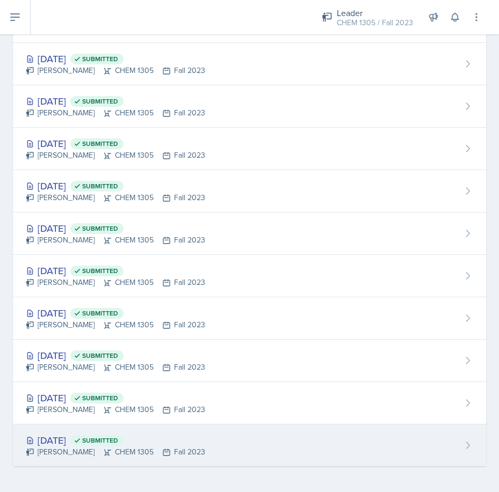
click at [70, 440] on div "Sep 5th, 2023 Submitted" at bounding box center [115, 440] width 179 height 14
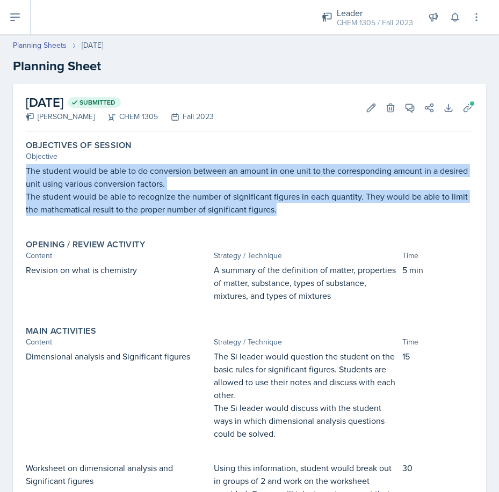
drag, startPoint x: 24, startPoint y: 170, endPoint x: 306, endPoint y: 217, distance: 286.8
click at [306, 217] on div "Objectives of Session Objective The student would be able to do conversion betw…" at bounding box center [249, 183] width 456 height 95
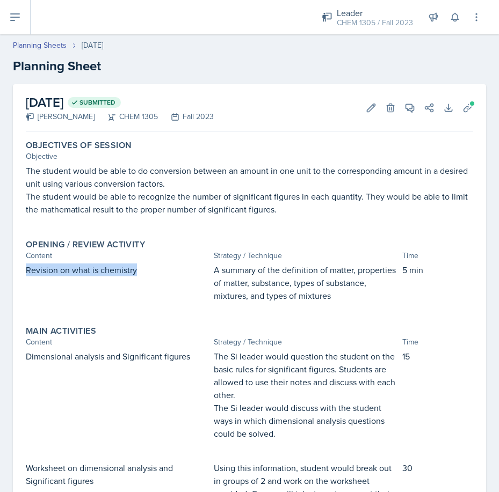
drag, startPoint x: 19, startPoint y: 270, endPoint x: 142, endPoint y: 273, distance: 122.9
click at [142, 273] on div "September 5th, 2023 Submitted Dorothy Arogunjo CHEM 1305 Fall 2023 Edit Delete …" at bounding box center [249, 406] width 473 height 645
copy p "Revision on what is chemistry"
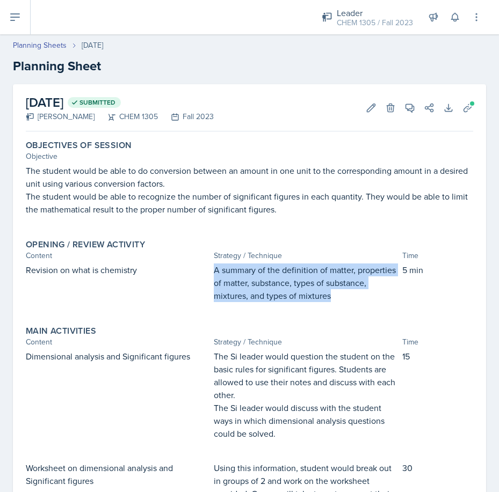
drag, startPoint x: 209, startPoint y: 270, endPoint x: 379, endPoint y: 306, distance: 174.4
click at [379, 306] on div "Revision on what is chemistry A summary of the definition of matter, properties…" at bounding box center [249, 287] width 447 height 49
copy p "A summary of the definition of matter, properties of matter, substance, types o…"
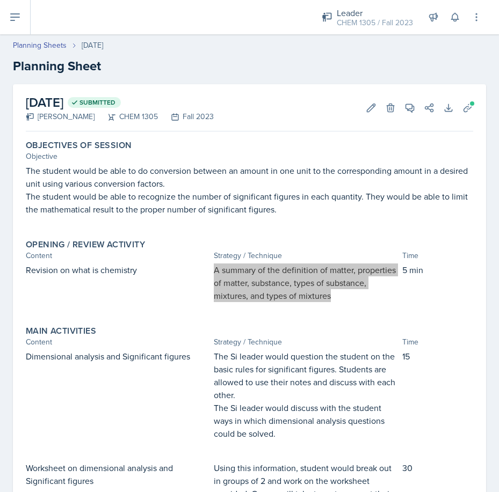
scroll to position [54, 0]
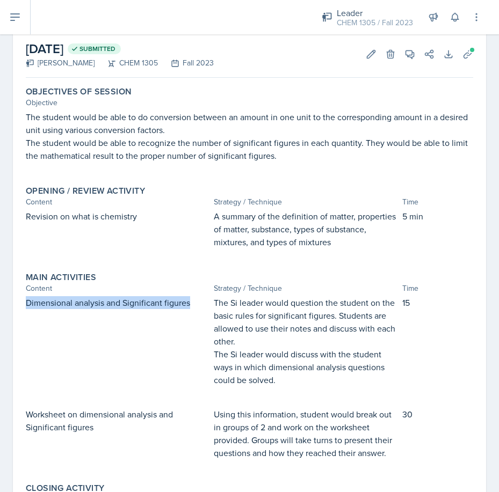
drag, startPoint x: 25, startPoint y: 302, endPoint x: 190, endPoint y: 300, distance: 165.8
click at [190, 300] on div "Main Activities Content Strategy / Technique Time Dimensional analysis and Sign…" at bounding box center [249, 371] width 456 height 207
copy p "Dimensional analysis and Significant figures"
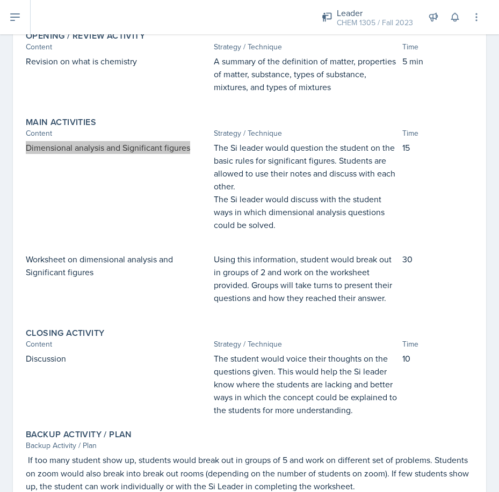
scroll to position [215, 0]
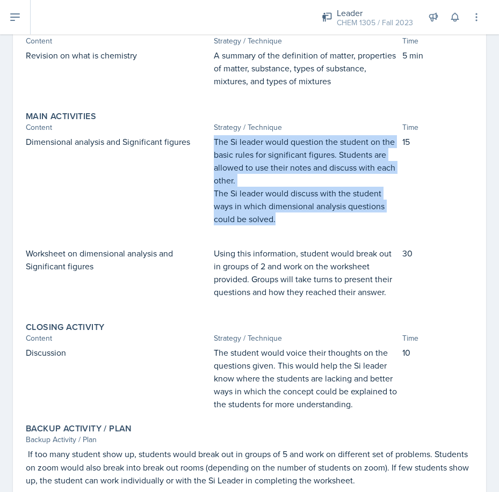
drag, startPoint x: 211, startPoint y: 135, endPoint x: 296, endPoint y: 219, distance: 118.8
click at [296, 219] on div "The Si leader would question the student on the basic rules for significant fig…" at bounding box center [306, 185] width 184 height 101
copy div "The Si leader would question the student on the basic rules for significant fig…"
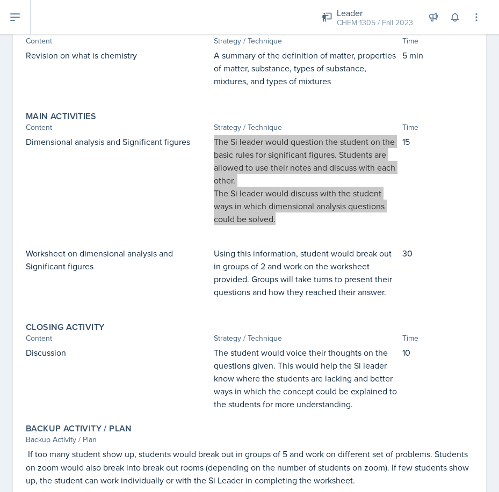
scroll to position [263, 0]
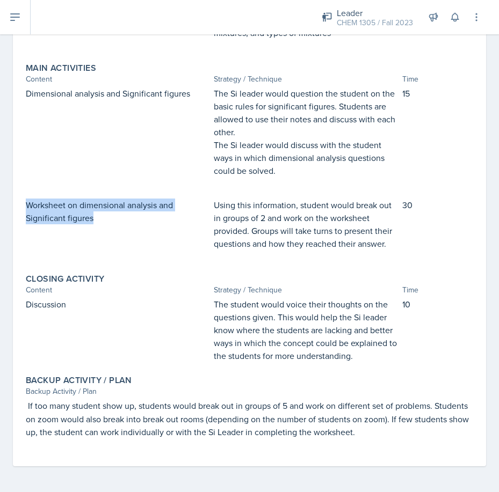
drag, startPoint x: 25, startPoint y: 199, endPoint x: 130, endPoint y: 232, distance: 109.8
click at [130, 232] on div "Main Activities Content Strategy / Technique Time Dimensional analysis and Sign…" at bounding box center [249, 161] width 456 height 207
copy p "Worksheet on dimensional analysis and Significant figures"
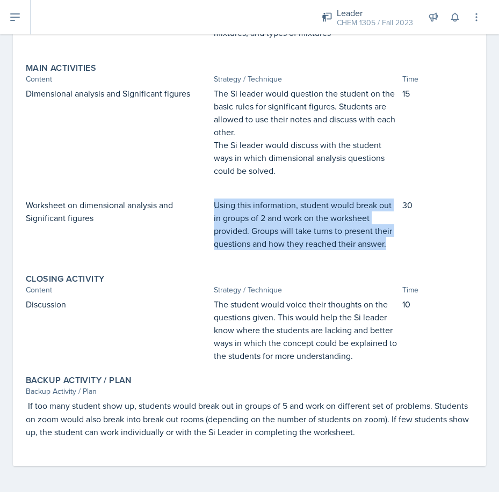
drag, startPoint x: 213, startPoint y: 203, endPoint x: 386, endPoint y: 241, distance: 177.5
click at [386, 241] on p "Using this information, student would break out in groups of 2 and work on the …" at bounding box center [306, 225] width 184 height 52
copy p "Using this information, student would break out in groups of 2 and work on the …"
drag, startPoint x: 362, startPoint y: 355, endPoint x: 206, endPoint y: 305, distance: 163.6
click at [206, 305] on div "Discussion The student would voice their thoughts on the questions given. This …" at bounding box center [249, 330] width 447 height 64
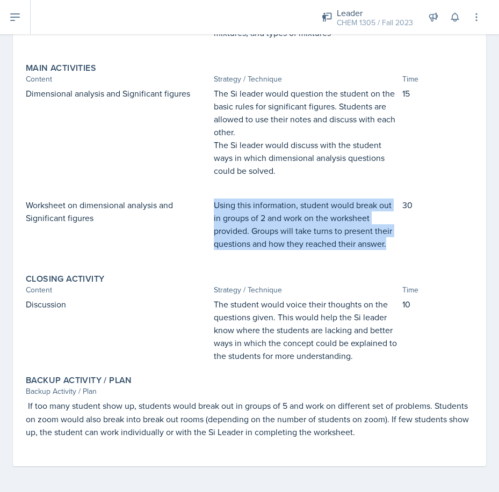
copy div "The student would voice their thoughts on the questions given. This would help …"
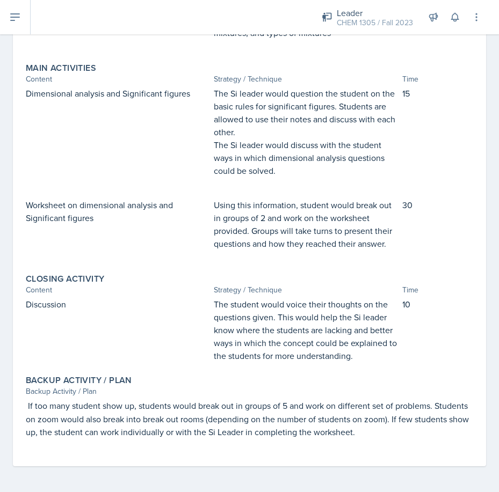
click at [132, 429] on p "If too many student show up, students would break out in groups of 5 and work o…" at bounding box center [249, 418] width 447 height 39
drag, startPoint x: 83, startPoint y: 413, endPoint x: 483, endPoint y: 363, distance: 402.9
click at [85, 413] on p "If too many student show up, students would break out in groups of 5 and work o…" at bounding box center [249, 418] width 447 height 39
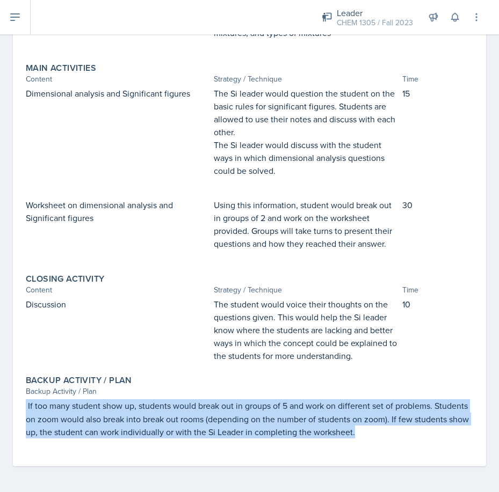
drag, startPoint x: 427, startPoint y: 436, endPoint x: 20, endPoint y: 410, distance: 407.6
click at [20, 410] on div "September 5th, 2023 Submitted Dorothy Arogunjo CHEM 1305 Fall 2023 Edit Delete …" at bounding box center [249, 143] width 473 height 645
copy p "If too many student show up, students would break out in groups of 5 and work o…"
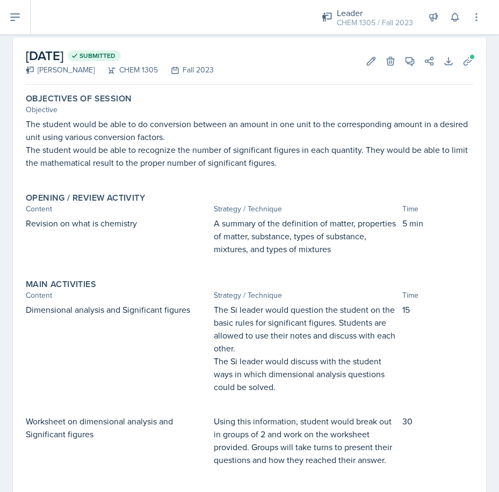
scroll to position [0, 0]
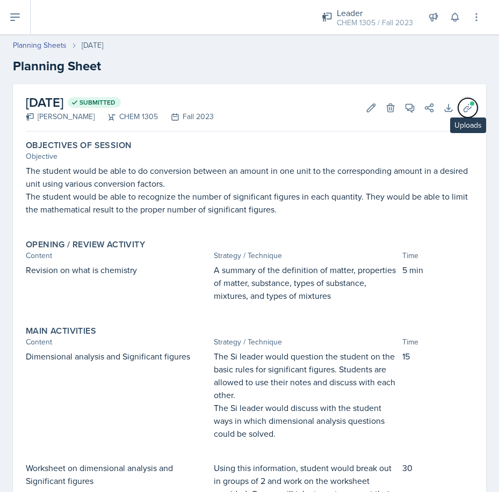
click at [463, 108] on icon at bounding box center [467, 108] width 8 height 8
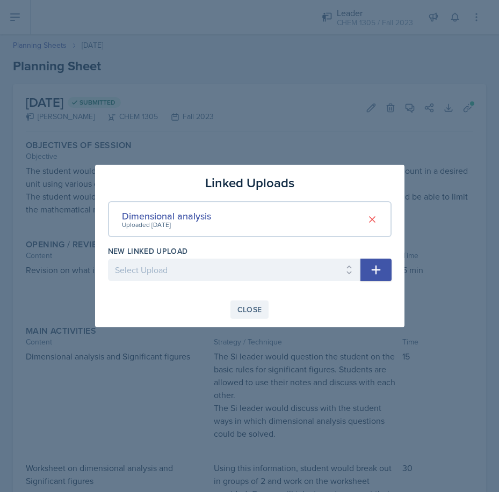
click at [255, 308] on div "Close" at bounding box center [249, 309] width 25 height 9
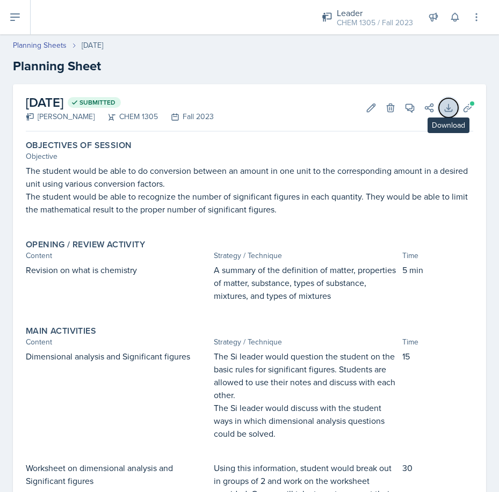
click at [444, 111] on icon at bounding box center [447, 107] width 7 height 7
click at [13, 20] on icon at bounding box center [15, 17] width 9 height 6
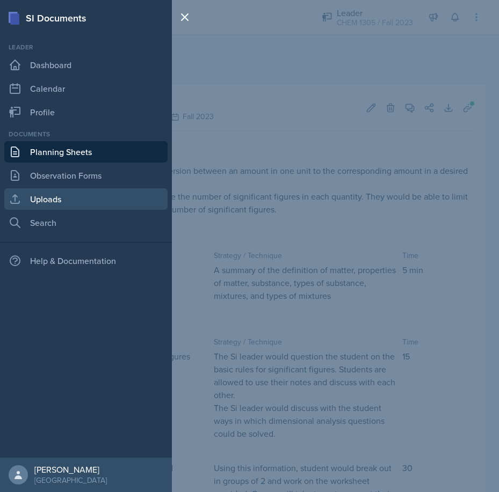
click at [76, 194] on link "Uploads" at bounding box center [85, 198] width 163 height 21
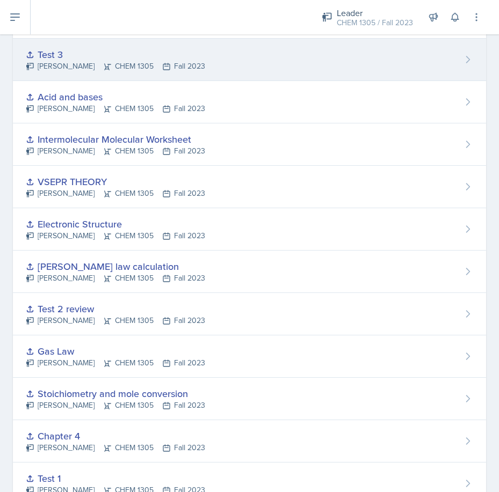
scroll to position [278, 0]
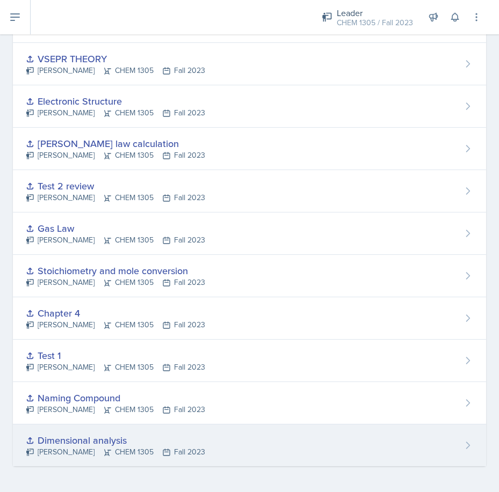
click at [462, 442] on icon at bounding box center [467, 445] width 11 height 11
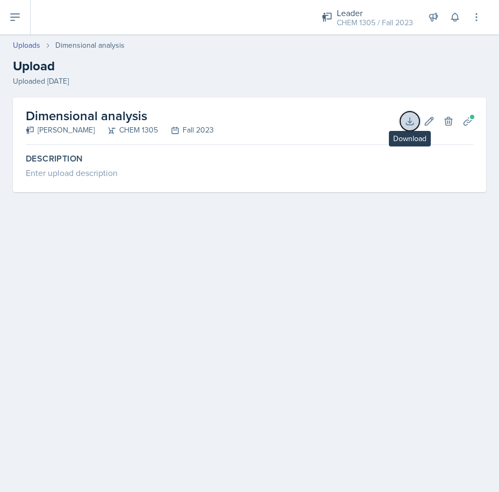
click at [402, 123] on button "Download" at bounding box center [409, 121] width 19 height 19
click at [126, 128] on div "CHEM 1305" at bounding box center [125, 129] width 63 height 11
